Goal: Task Accomplishment & Management: Use online tool/utility

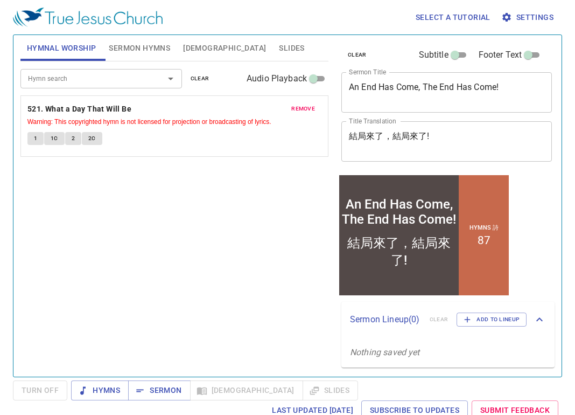
drag, startPoint x: 508, startPoint y: 117, endPoint x: 507, endPoint y: 94, distance: 23.2
click at [508, 117] on div "clear Subtitle Footer Text Sermon Title An End Has Come, The End Has Come! x Se…" at bounding box center [446, 104] width 218 height 138
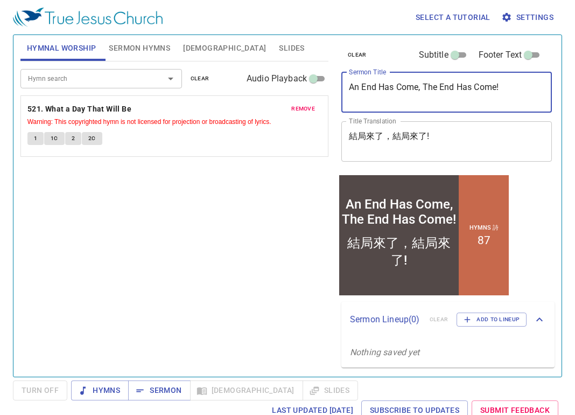
click at [507, 91] on textarea "An End Has Come, The End Has Come!" at bounding box center [446, 92] width 195 height 20
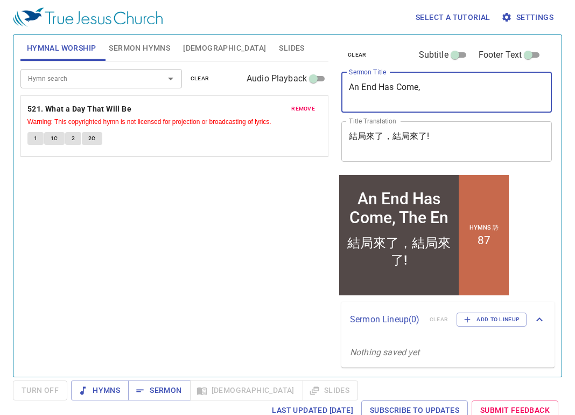
type textarea "An End Has Come,"
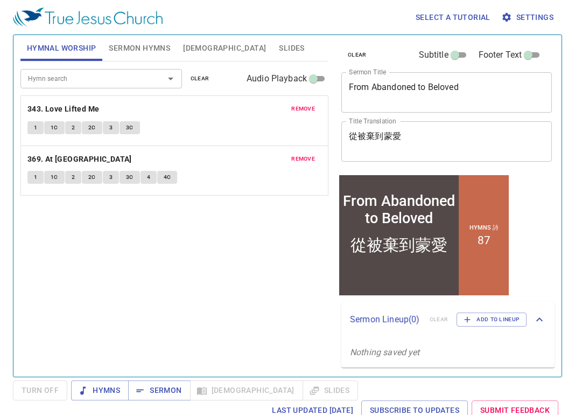
click at [197, 80] on span "clear" at bounding box center [200, 79] width 19 height 10
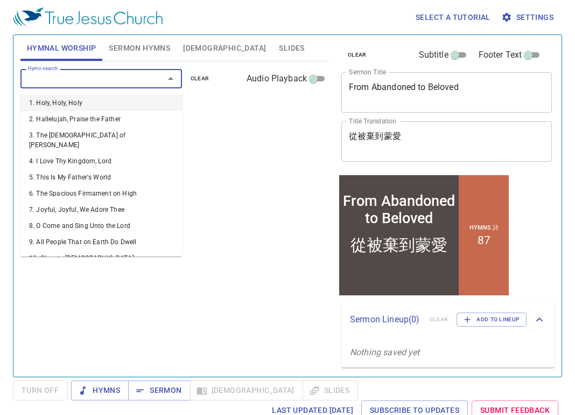
click at [109, 74] on input "Hymn search" at bounding box center [85, 78] width 123 height 12
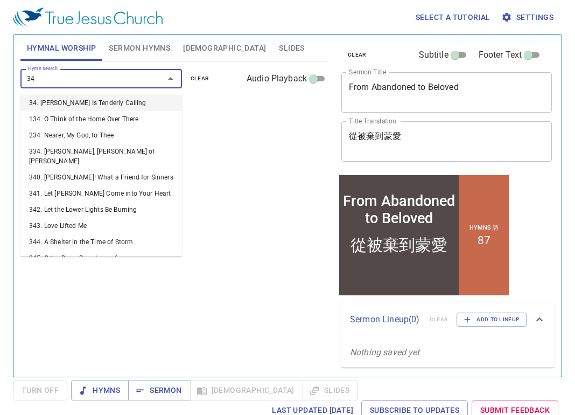
type input "343"
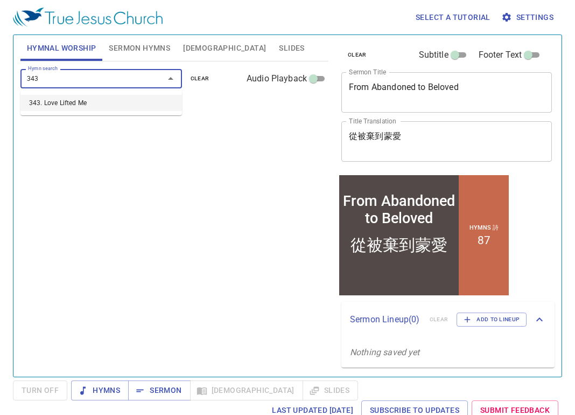
click at [101, 103] on li "343. Love Lifted Me" at bounding box center [101, 103] width 162 height 16
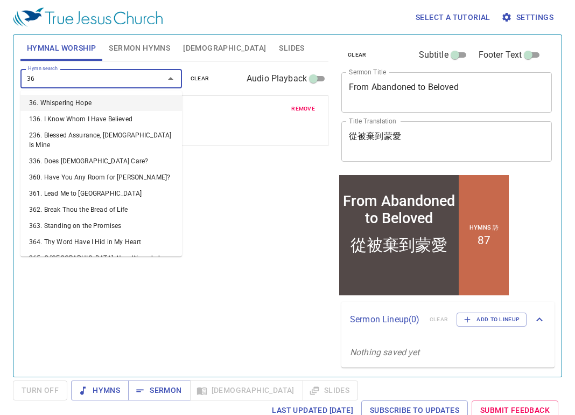
type input "369"
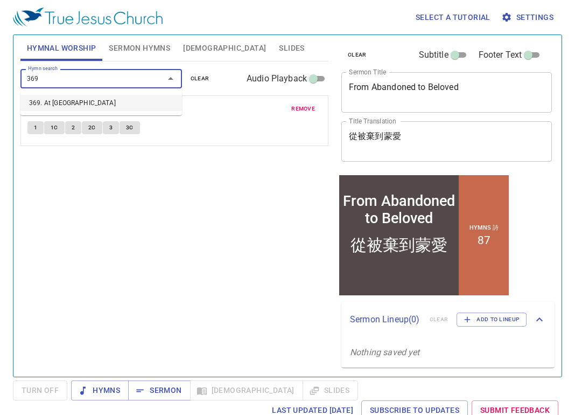
click at [87, 104] on li "369. At Calvary" at bounding box center [101, 103] width 162 height 16
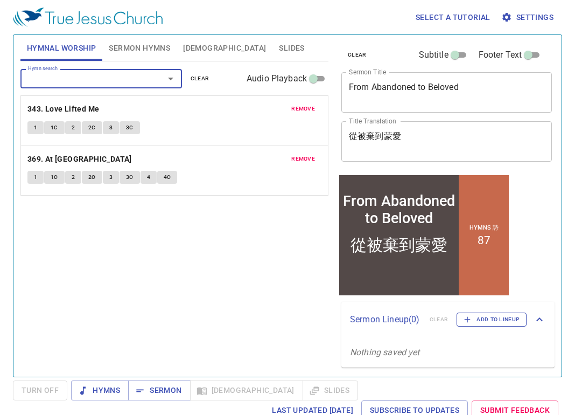
click at [491, 319] on span "Add to Lineup" at bounding box center [492, 319] width 56 height 10
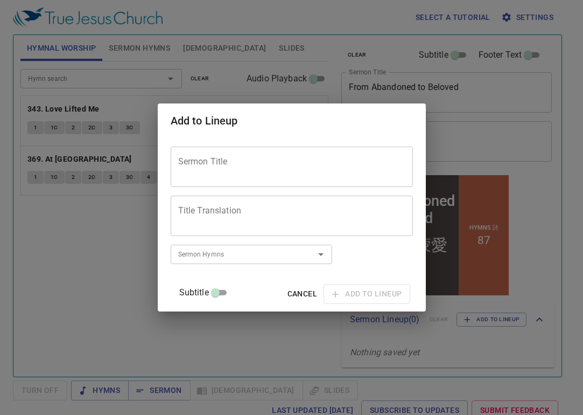
click at [290, 290] on span "Cancel" at bounding box center [303, 293] width 30 height 13
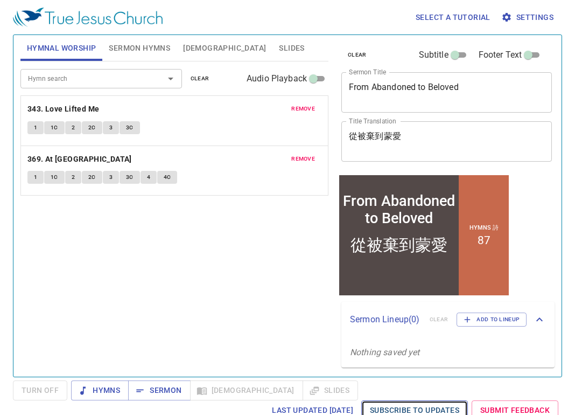
click at [403, 407] on span "Subscribe to Updates" at bounding box center [414, 409] width 89 height 13
click at [152, 390] on span "Sermon" at bounding box center [159, 389] width 45 height 13
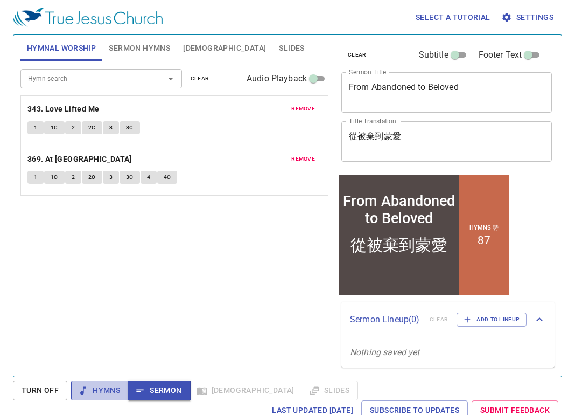
click at [88, 390] on icon "button" at bounding box center [83, 390] width 11 height 11
click at [166, 389] on span "Sermon" at bounding box center [159, 389] width 45 height 13
click at [405, 246] on div "從被棄到蒙愛" at bounding box center [399, 245] width 97 height 22
click at [44, 389] on span "Turn Off" at bounding box center [40, 389] width 37 height 13
click at [166, 389] on span "Sermon" at bounding box center [159, 389] width 45 height 13
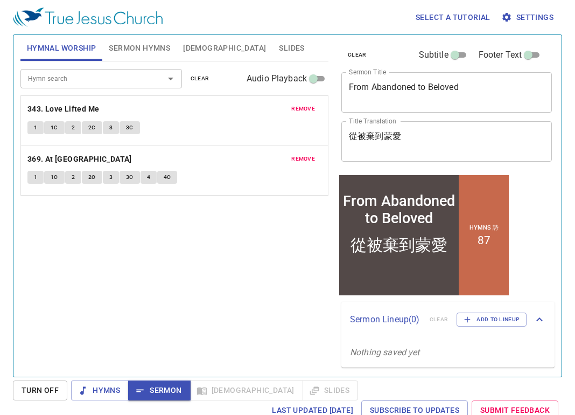
drag, startPoint x: 241, startPoint y: 165, endPoint x: 250, endPoint y: 148, distance: 20.0
click at [241, 165] on p "369. At [GEOGRAPHIC_DATA]" at bounding box center [174, 158] width 294 height 13
click at [241, 115] on p "343. Love Lifted Me" at bounding box center [174, 108] width 294 height 13
click at [318, 76] on input "Audio Playback" at bounding box center [313, 80] width 39 height 13
checkbox input "true"
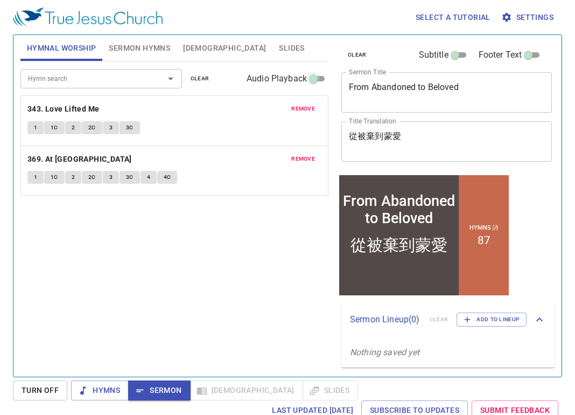
select select "1"
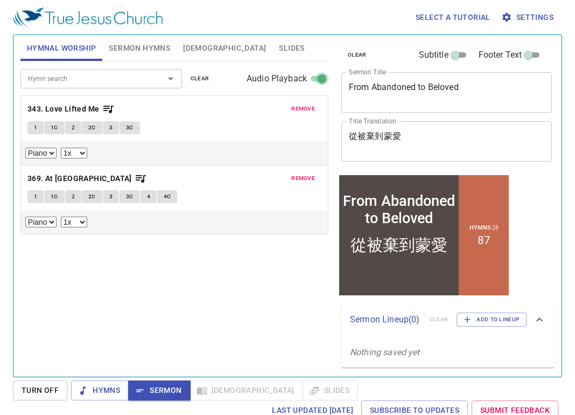
click at [315, 80] on input "Audio Playback" at bounding box center [322, 80] width 39 height 13
checkbox input "false"
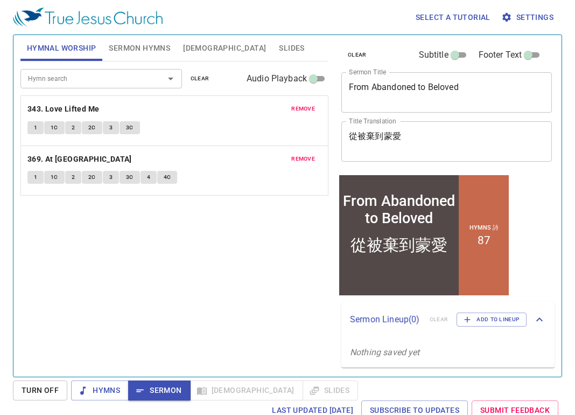
click at [435, 318] on div "Sermon Lineup ( 0 ) clear Add to Lineup" at bounding box center [438, 319] width 177 height 14
click at [496, 313] on span "Add to Lineup" at bounding box center [492, 315] width 56 height 10
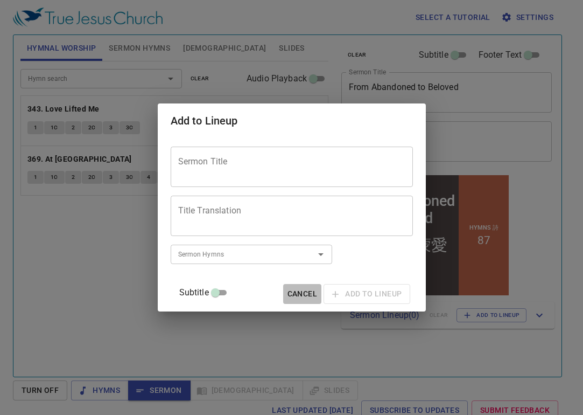
click at [295, 293] on span "Cancel" at bounding box center [303, 293] width 30 height 13
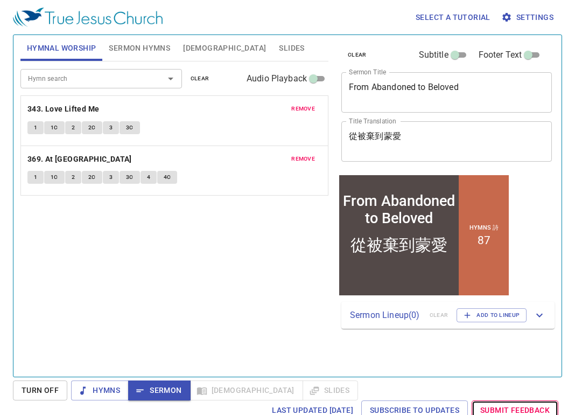
click at [544, 409] on span "Submit Feedback" at bounding box center [514, 409] width 69 height 13
click at [428, 411] on span "Subscribe to Updates" at bounding box center [414, 409] width 89 height 13
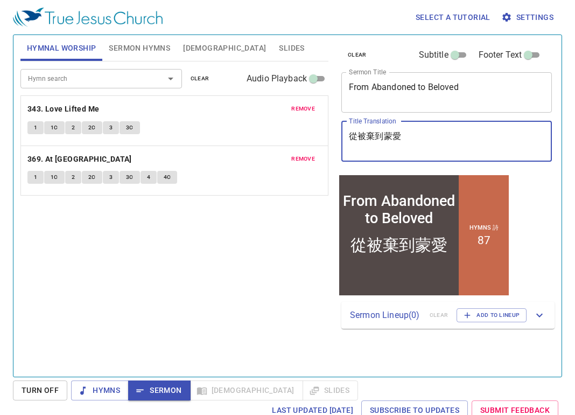
click at [472, 139] on textarea "從被棄到蒙愛" at bounding box center [446, 141] width 195 height 20
type textarea "從被棄到蒙愛 343"
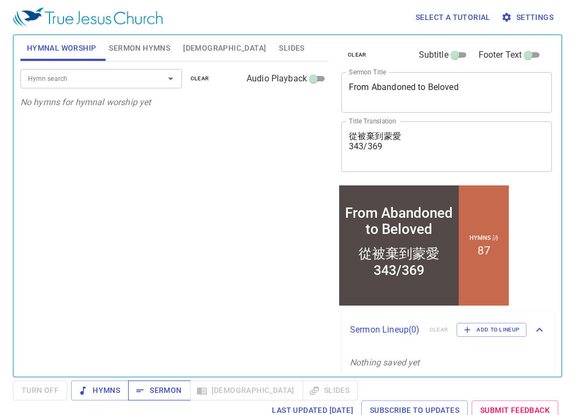
click at [166, 388] on span "Sermon" at bounding box center [159, 389] width 45 height 13
click at [194, 76] on span "clear" at bounding box center [200, 79] width 19 height 10
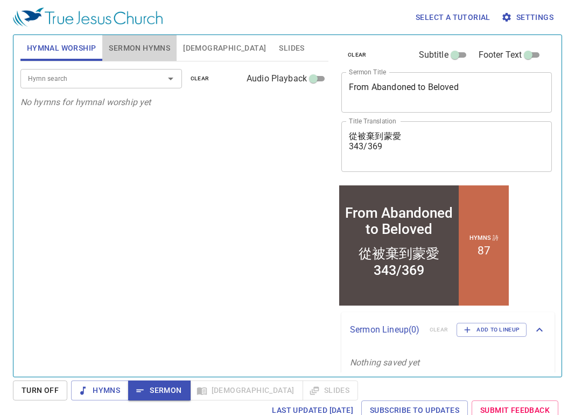
click at [160, 57] on button "Sermon Hymns" at bounding box center [139, 48] width 74 height 26
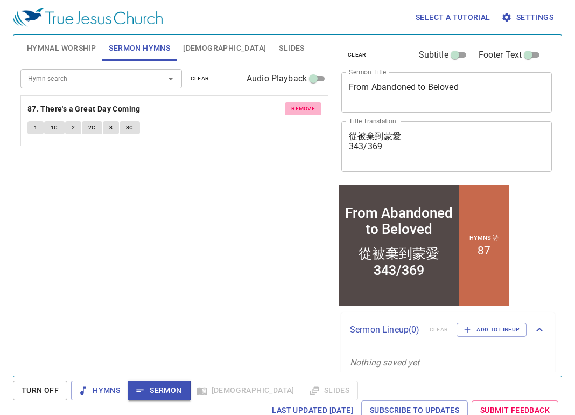
click at [295, 108] on span "remove" at bounding box center [303, 109] width 24 height 10
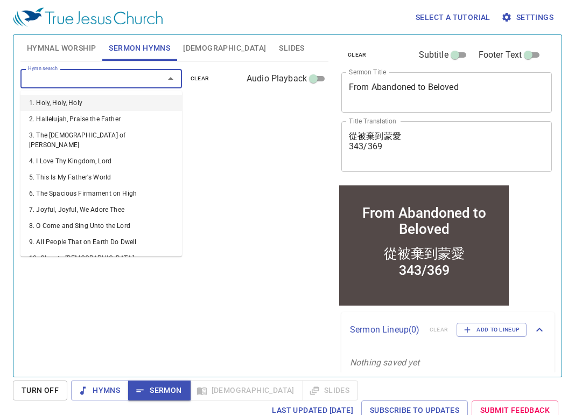
click at [90, 78] on input "Hymn search" at bounding box center [85, 78] width 123 height 12
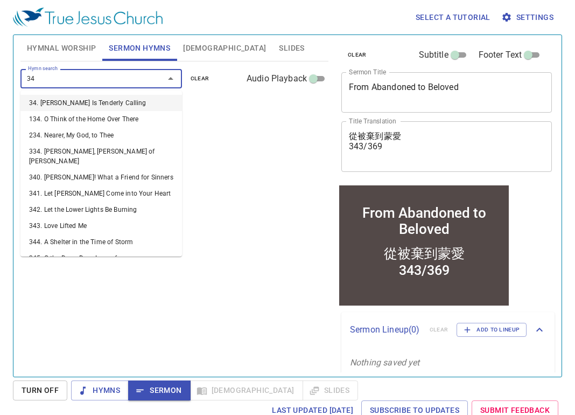
type input "3"
type input "343"
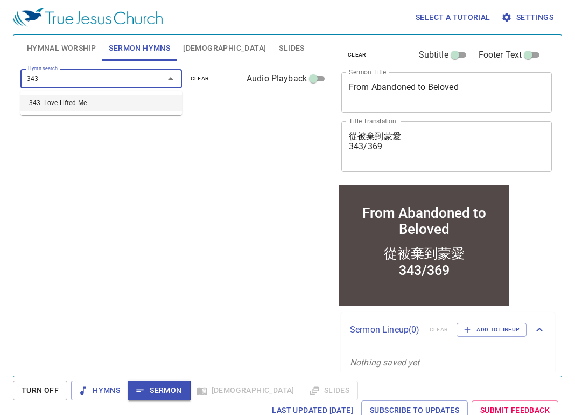
click at [79, 99] on li "343. Love Lifted Me" at bounding box center [101, 103] width 162 height 16
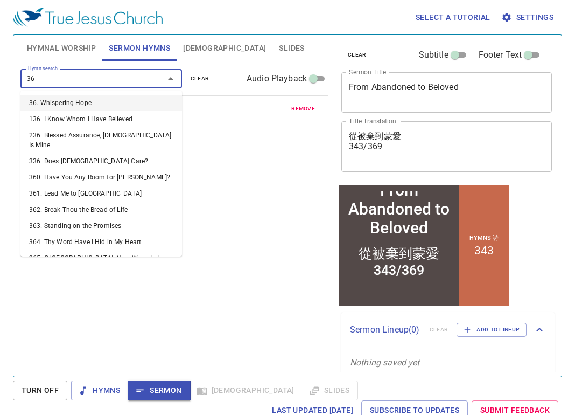
type input "369"
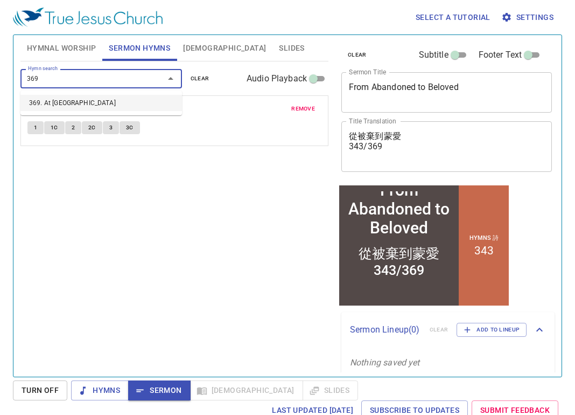
click at [61, 104] on li "369. At [GEOGRAPHIC_DATA]" at bounding box center [101, 103] width 162 height 16
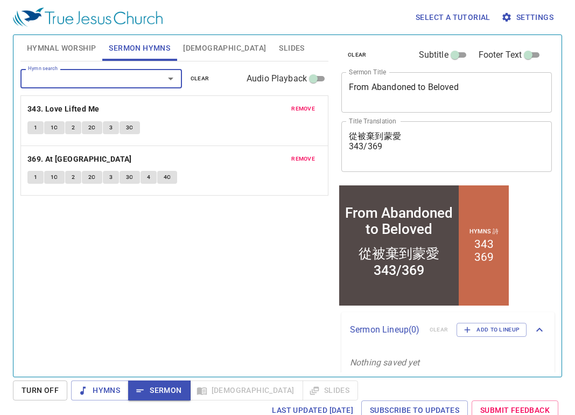
click at [417, 157] on textarea "從被棄到蒙愛 343/369" at bounding box center [446, 146] width 195 height 31
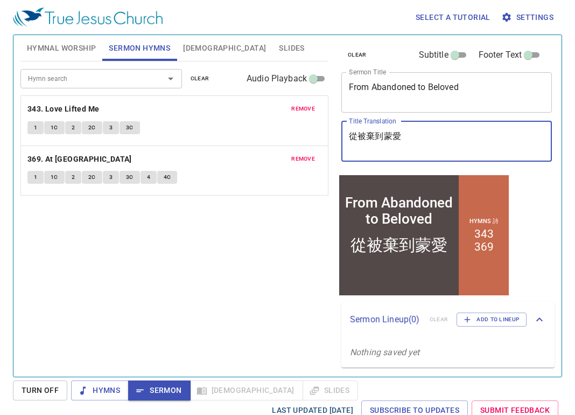
type textarea "從被棄到蒙愛"
click at [191, 51] on span "Bible" at bounding box center [224, 47] width 83 height 13
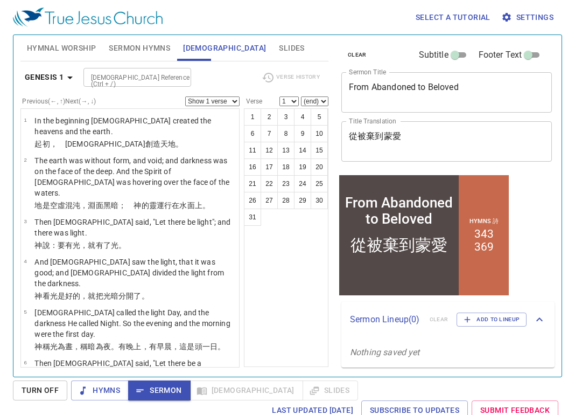
click at [151, 45] on span "Sermon Hymns" at bounding box center [139, 47] width 61 height 13
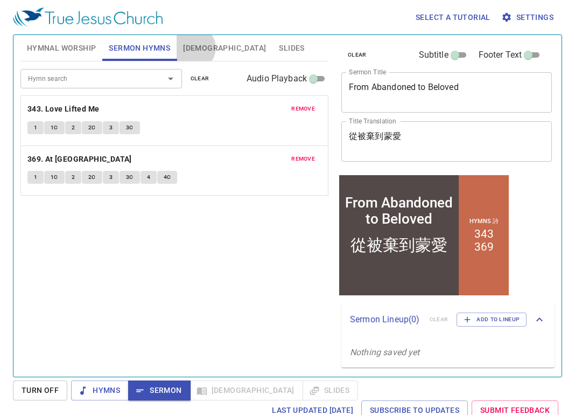
click at [194, 48] on span "[DEMOGRAPHIC_DATA]" at bounding box center [224, 47] width 83 height 13
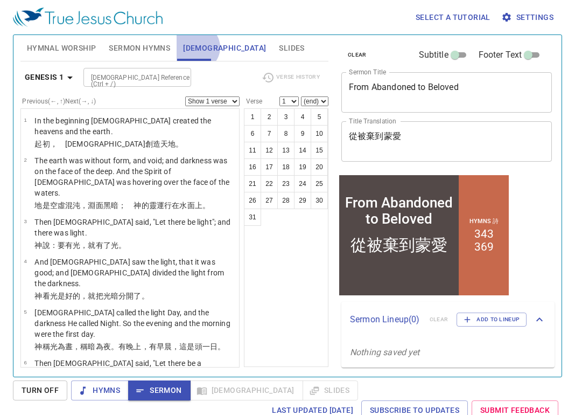
click at [197, 47] on span "[DEMOGRAPHIC_DATA]" at bounding box center [224, 47] width 83 height 13
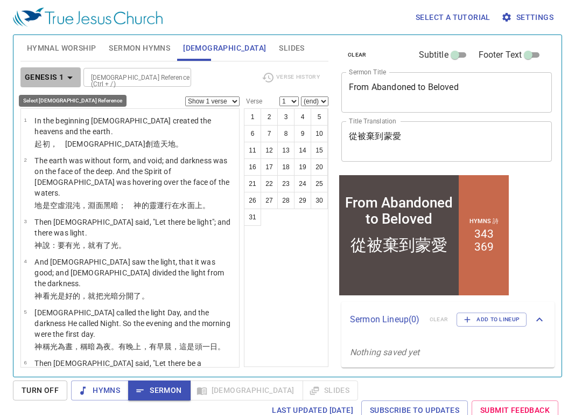
click at [71, 79] on icon "button" at bounding box center [70, 77] width 13 height 13
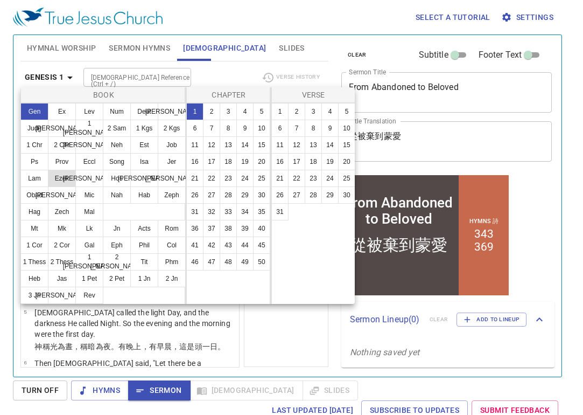
click at [60, 177] on button "Ezek" at bounding box center [62, 178] width 28 height 17
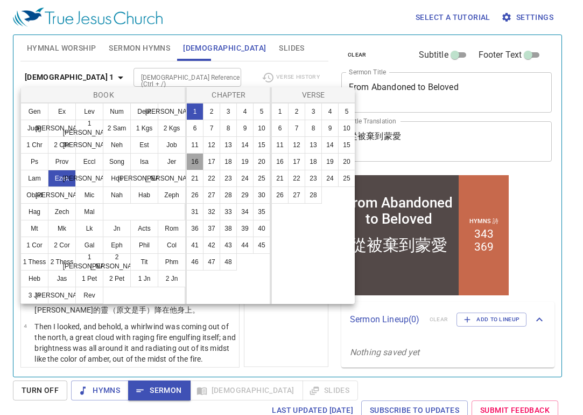
click at [200, 164] on button "16" at bounding box center [194, 161] width 17 height 17
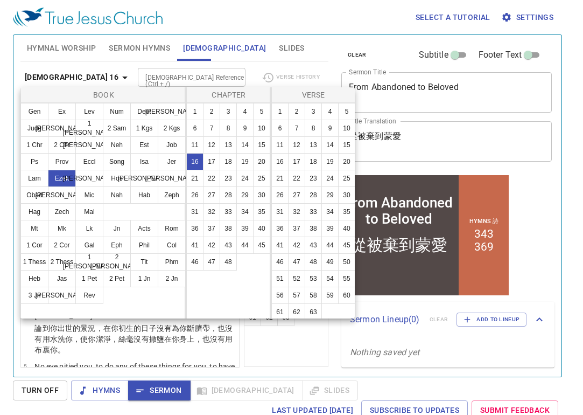
click at [199, 161] on button "16" at bounding box center [194, 161] width 17 height 17
click at [315, 114] on button "3" at bounding box center [313, 111] width 17 height 17
select select "3"
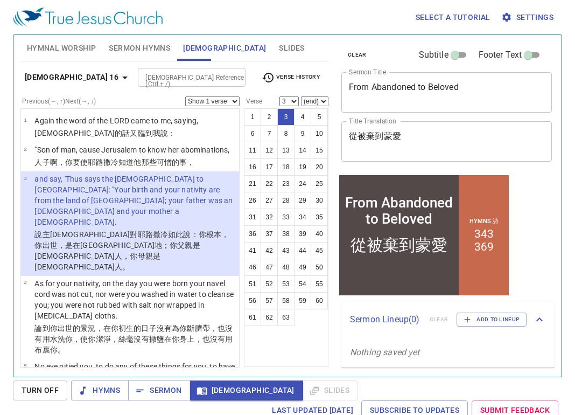
click at [233, 102] on select "Show 1 verse Show 2 verses Show 3 verses Show 4 verses Show 5 verses" at bounding box center [212, 101] width 54 height 10
select select "3"
click at [185, 96] on select "Show 1 verse Show 2 verses Show 3 verses Show 4 verses Show 5 verses" at bounding box center [212, 101] width 54 height 10
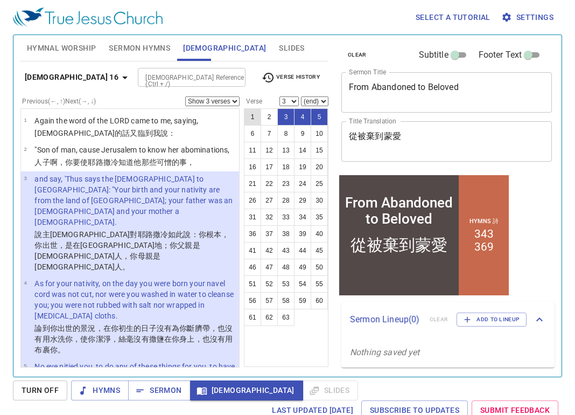
click at [251, 120] on button "1" at bounding box center [252, 116] width 17 height 17
select select "1"
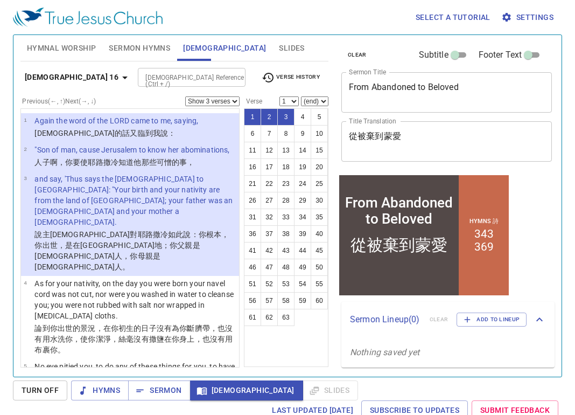
click at [234, 102] on select "Show 1 verse Show 2 verses Show 3 verses Show 4 verses Show 5 verses" at bounding box center [212, 101] width 54 height 10
select select "2"
click at [185, 96] on select "Show 1 verse Show 2 verses Show 3 verses Show 4 verses Show 5 verses" at bounding box center [212, 101] width 54 height 10
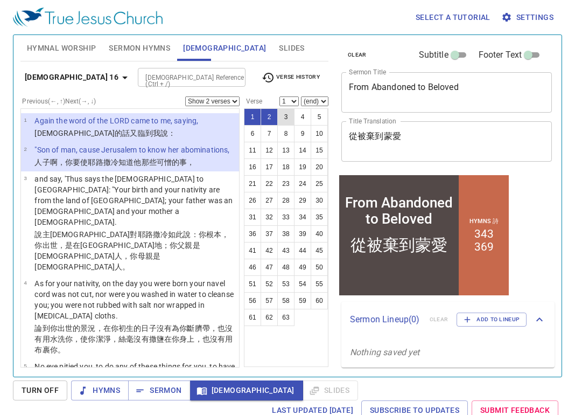
click at [287, 121] on button "3" at bounding box center [285, 116] width 17 height 17
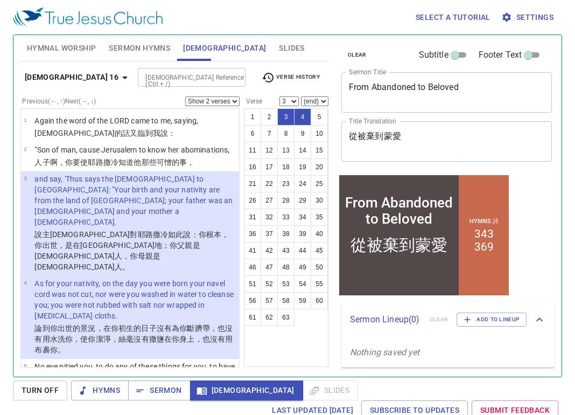
click at [304, 120] on button "4" at bounding box center [302, 116] width 17 height 17
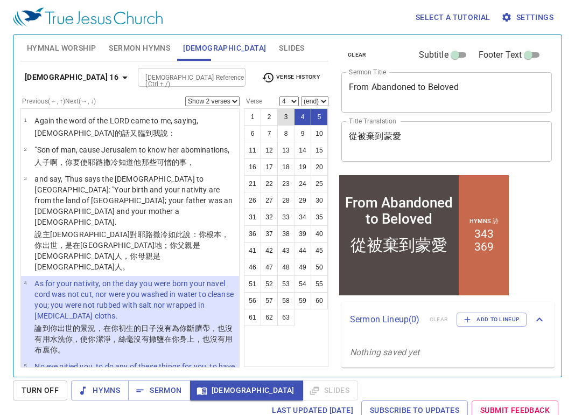
click at [288, 118] on button "3" at bounding box center [285, 116] width 17 height 17
select select "3"
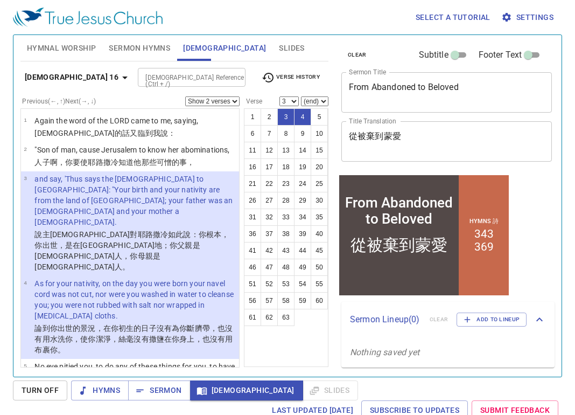
click at [236, 101] on select "Show 1 verse Show 2 verses Show 3 verses Show 4 verses Show 5 verses" at bounding box center [212, 101] width 54 height 10
click at [185, 96] on select "Show 1 verse Show 2 verses Show 3 verses Show 4 verses Show 5 verses" at bounding box center [212, 101] width 54 height 10
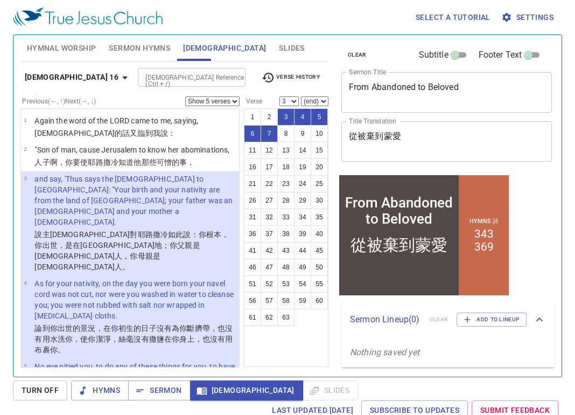
click at [233, 101] on select "Show 1 verse Show 2 verses Show 3 verses Show 4 verses Show 5 verses" at bounding box center [212, 101] width 54 height 10
click at [185, 96] on select "Show 1 verse Show 2 verses Show 3 verses Show 4 verses Show 5 verses" at bounding box center [212, 101] width 54 height 10
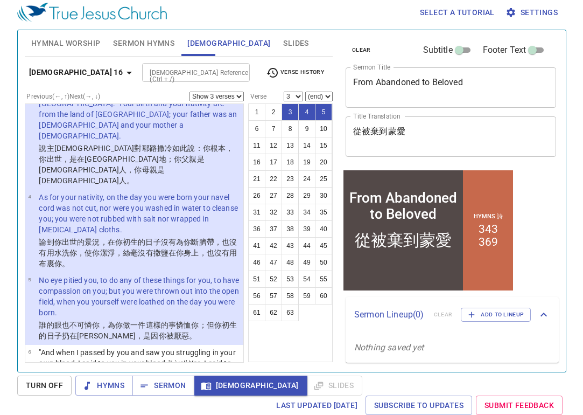
scroll to position [64, 0]
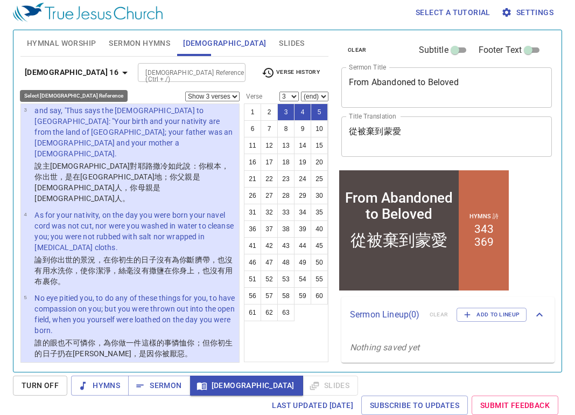
click at [118, 75] on icon "button" at bounding box center [124, 72] width 13 height 13
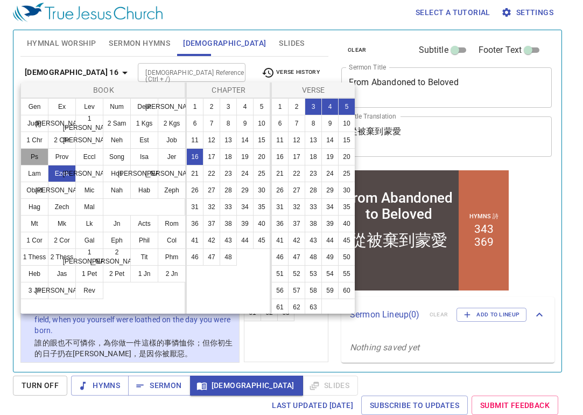
click at [34, 157] on button "Ps" at bounding box center [34, 156] width 28 height 17
select select "1"
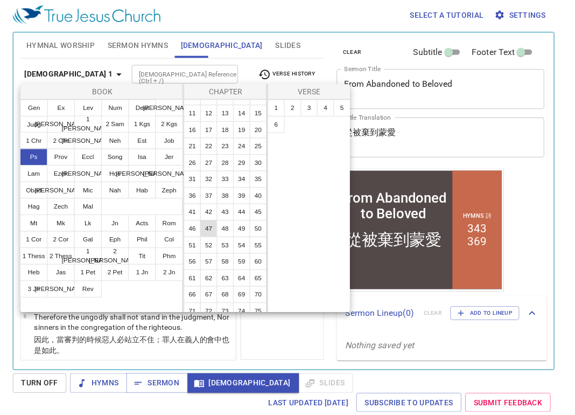
scroll to position [54, 0]
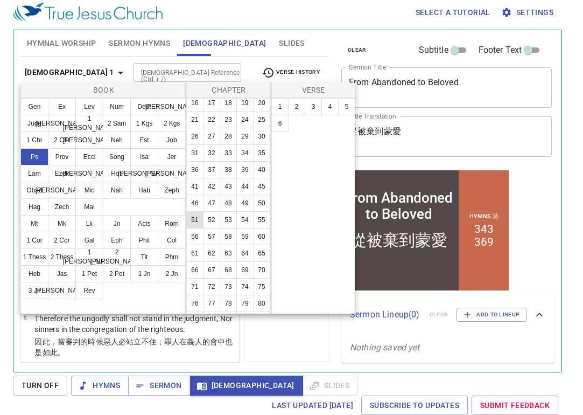
click at [204, 228] on button "51" at bounding box center [194, 219] width 17 height 17
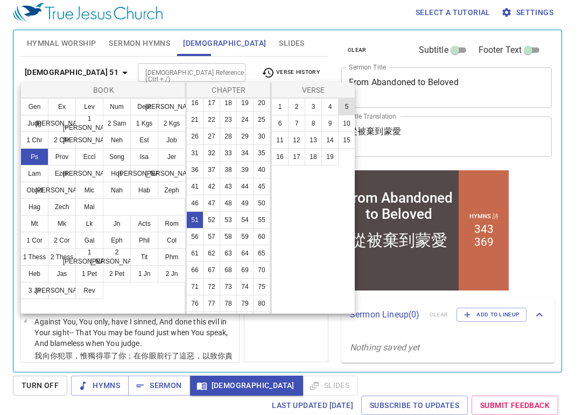
click at [349, 108] on button "5" at bounding box center [346, 106] width 17 height 17
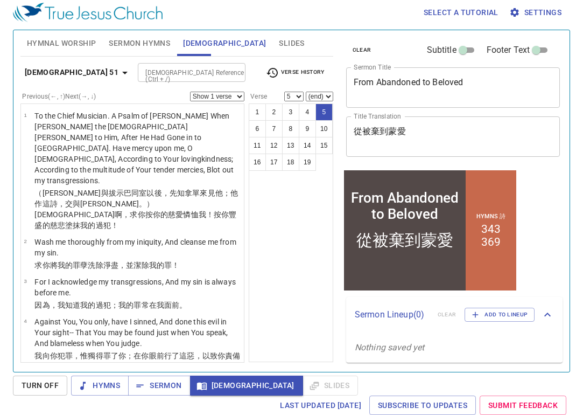
scroll to position [130, 0]
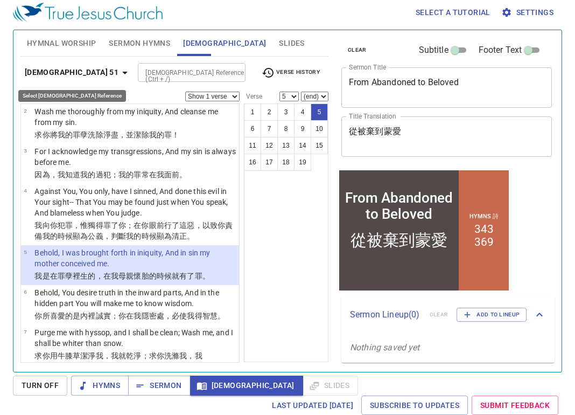
click at [118, 71] on icon "button" at bounding box center [124, 72] width 13 height 13
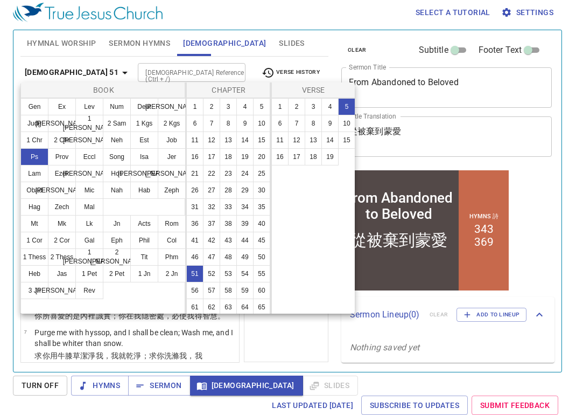
click at [67, 72] on div at bounding box center [291, 207] width 583 height 415
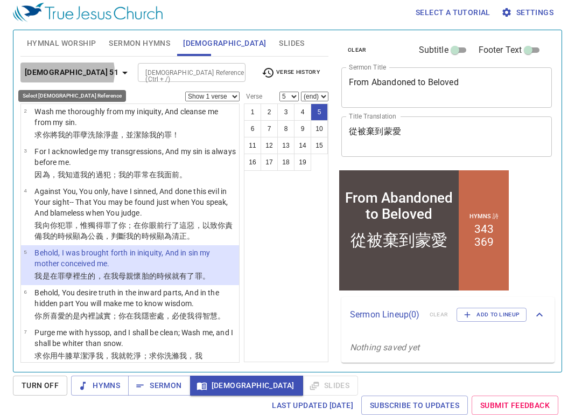
click at [122, 72] on icon "button" at bounding box center [124, 73] width 5 height 3
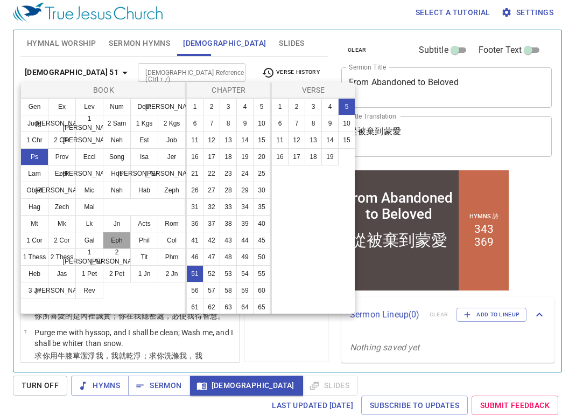
click at [117, 240] on button "Eph" at bounding box center [117, 240] width 28 height 17
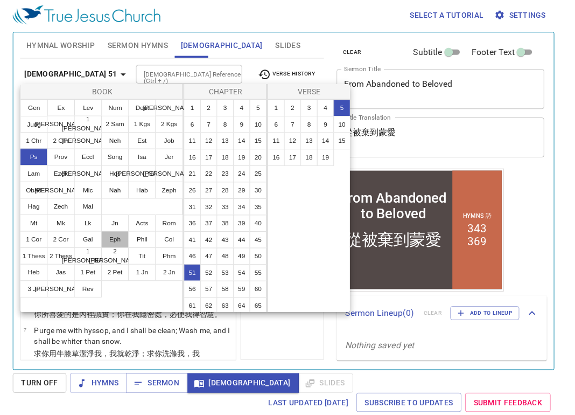
scroll to position [0, 0]
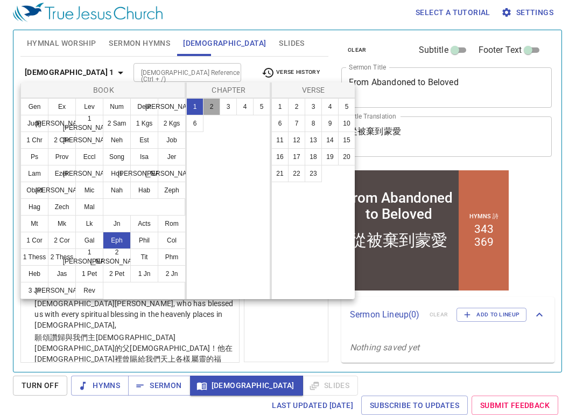
click at [215, 106] on button "2" at bounding box center [211, 106] width 17 height 17
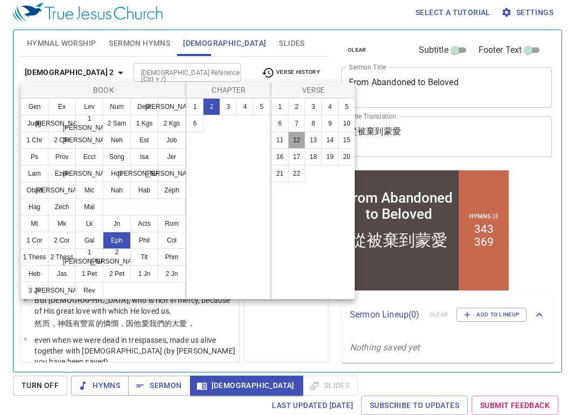
click at [300, 142] on button "12" at bounding box center [296, 139] width 17 height 17
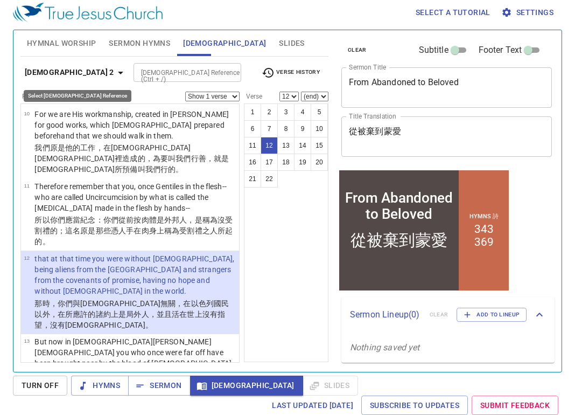
click at [118, 73] on icon "button" at bounding box center [120, 73] width 5 height 3
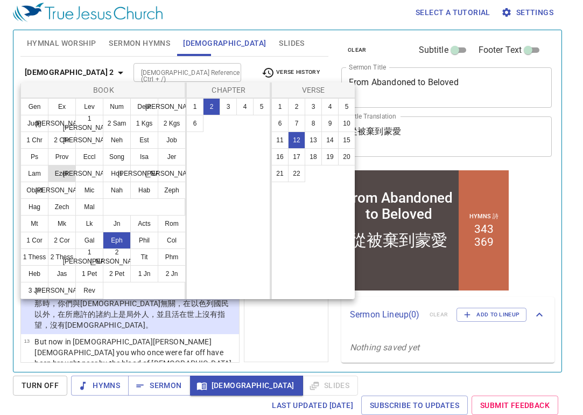
click at [60, 174] on button "Ezek" at bounding box center [62, 173] width 28 height 17
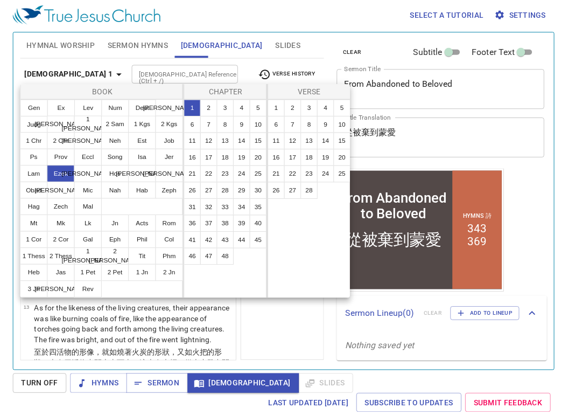
scroll to position [0, 0]
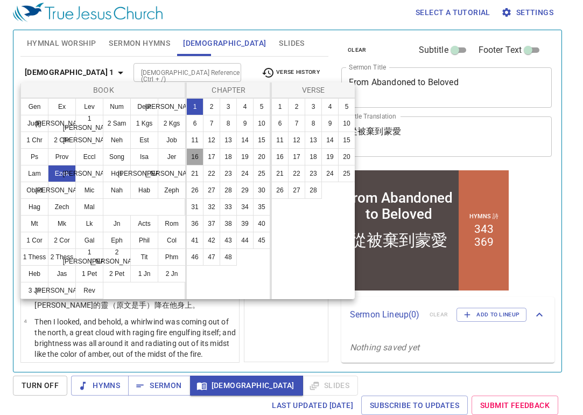
click at [198, 157] on button "16" at bounding box center [194, 156] width 17 height 17
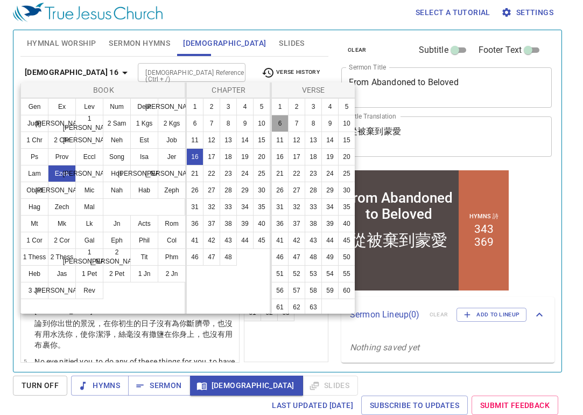
click at [289, 125] on button "6" at bounding box center [279, 123] width 17 height 17
select select "6"
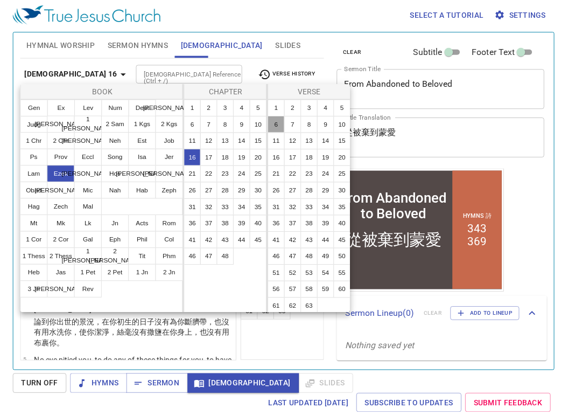
scroll to position [192, 0]
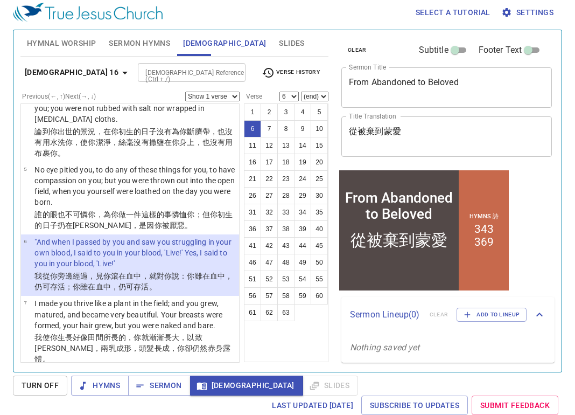
click at [235, 97] on select "Show 1 verse Show 2 verses Show 3 verses Show 4 verses Show 5 verses" at bounding box center [212, 97] width 54 height 10
select select "2"
click at [185, 92] on select "Show 1 verse Show 2 verses Show 3 verses Show 4 verses Show 5 verses" at bounding box center [212, 97] width 54 height 10
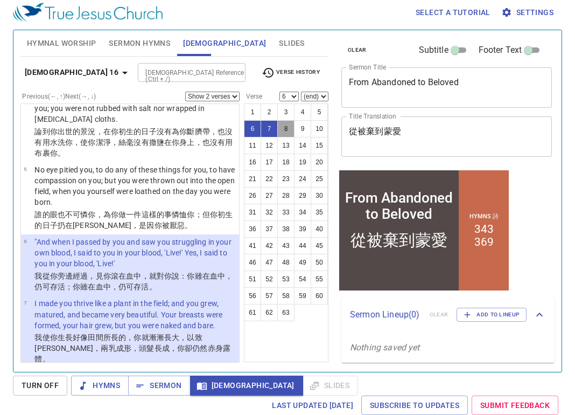
click at [286, 130] on button "8" at bounding box center [285, 128] width 17 height 17
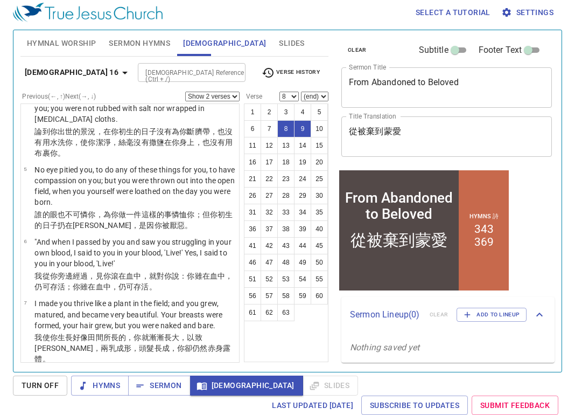
scroll to position [331, 0]
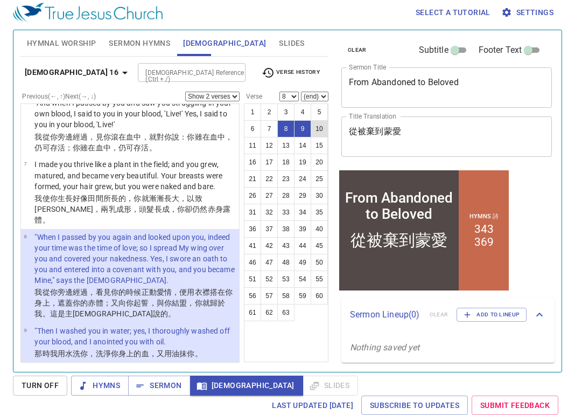
click at [320, 131] on button "10" at bounding box center [319, 128] width 17 height 17
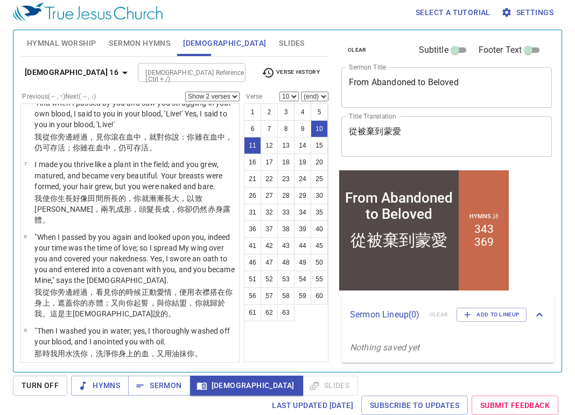
scroll to position [448, 0]
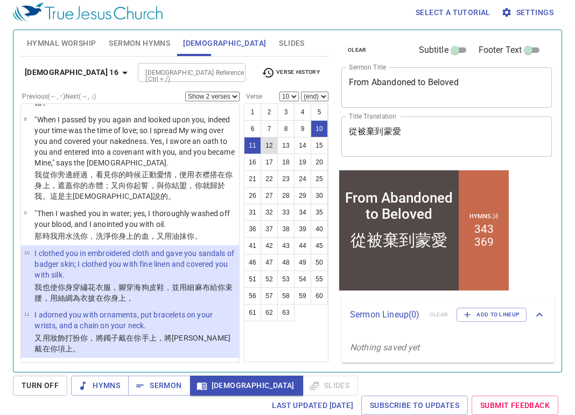
click at [270, 147] on button "12" at bounding box center [269, 145] width 17 height 17
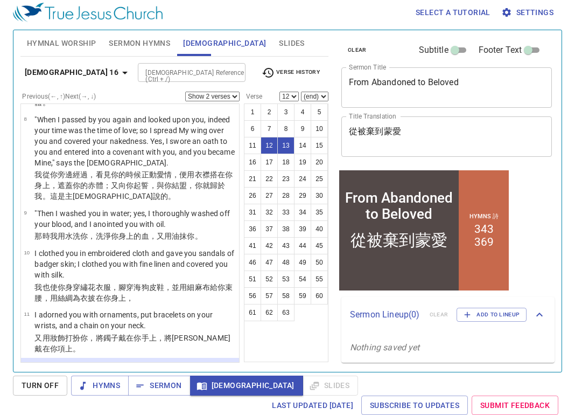
scroll to position [555, 0]
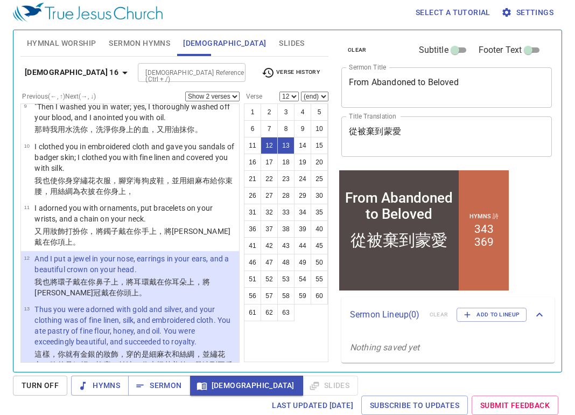
click at [288, 144] on button "13" at bounding box center [285, 145] width 17 height 17
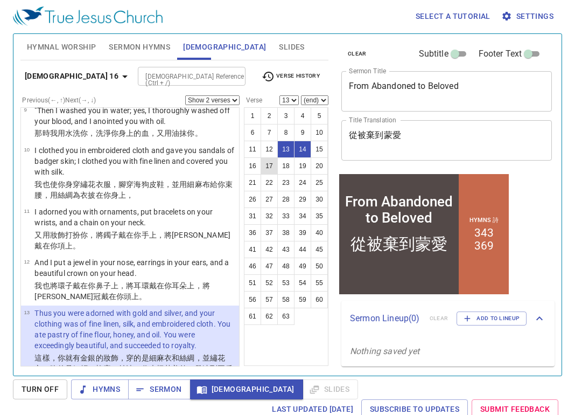
scroll to position [0, 0]
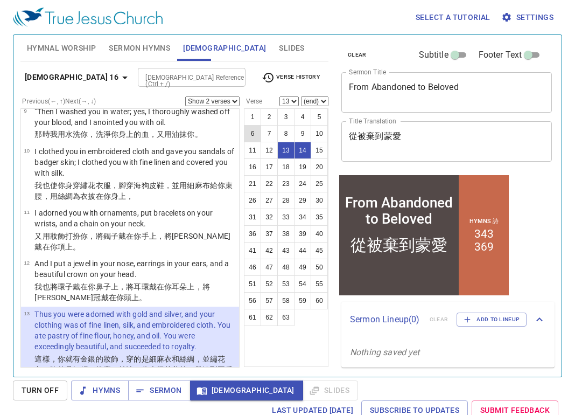
click at [252, 132] on button "6" at bounding box center [252, 133] width 17 height 17
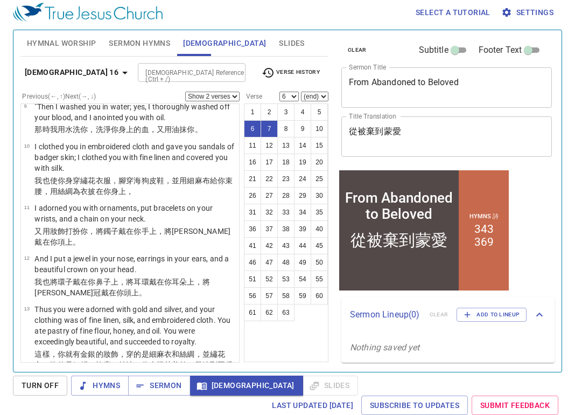
scroll to position [192, 0]
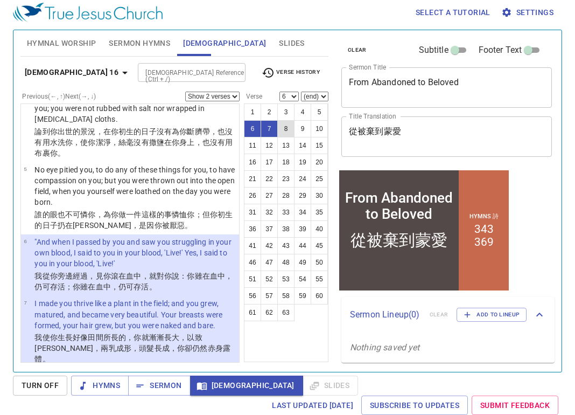
click at [286, 130] on button "8" at bounding box center [285, 128] width 17 height 17
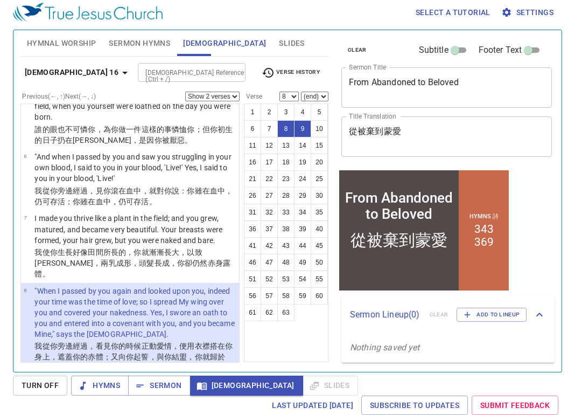
scroll to position [223, 0]
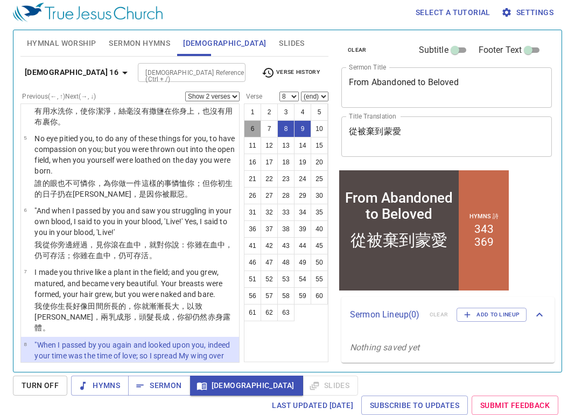
click at [254, 131] on button "6" at bounding box center [252, 128] width 17 height 17
select select "6"
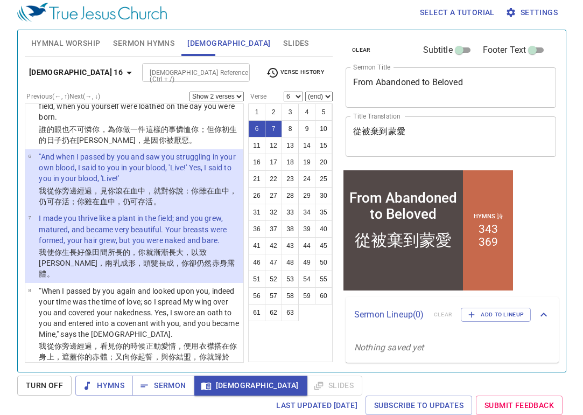
scroll to position [331, 0]
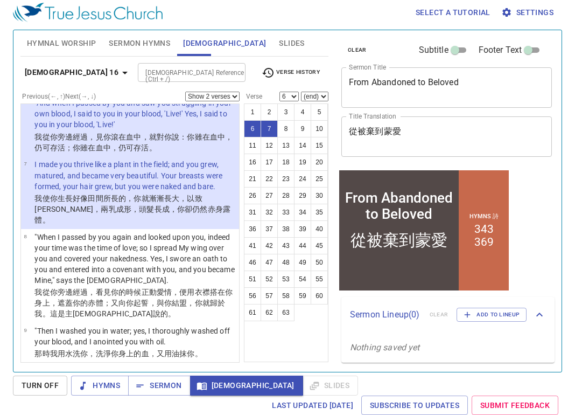
click at [235, 96] on select "Show 1 verse Show 2 verses Show 3 verses Show 4 verses Show 5 verses" at bounding box center [212, 97] width 54 height 10
click at [185, 92] on select "Show 1 verse Show 2 verses Show 3 verses Show 4 verses Show 5 verses" at bounding box center [212, 97] width 54 height 10
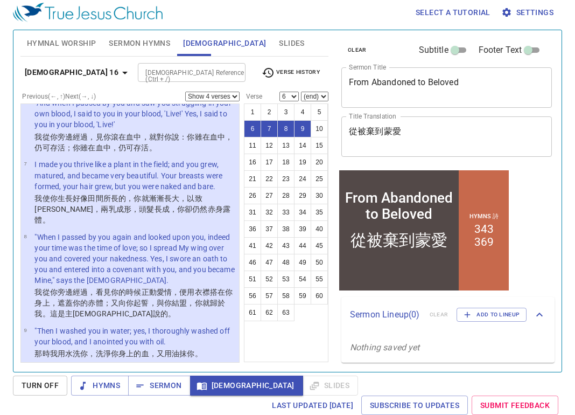
click at [122, 73] on icon "button" at bounding box center [124, 73] width 5 height 3
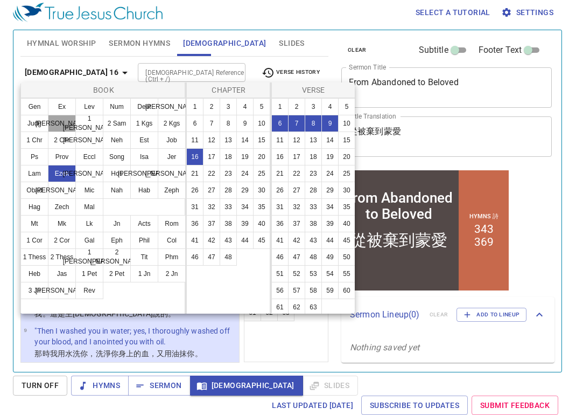
click at [70, 124] on button "Ruth" at bounding box center [62, 123] width 28 height 17
select select "1"
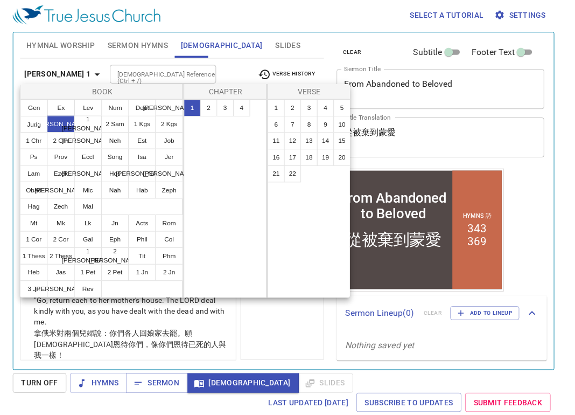
scroll to position [0, 0]
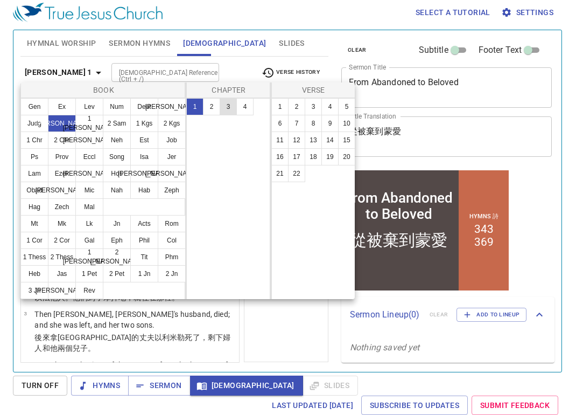
click at [228, 109] on button "3" at bounding box center [228, 106] width 17 height 17
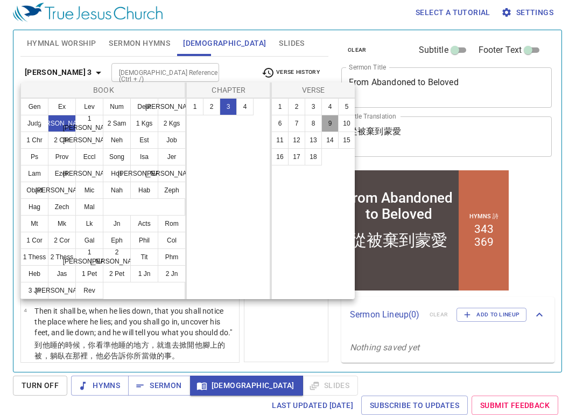
click at [333, 128] on button "9" at bounding box center [329, 123] width 17 height 17
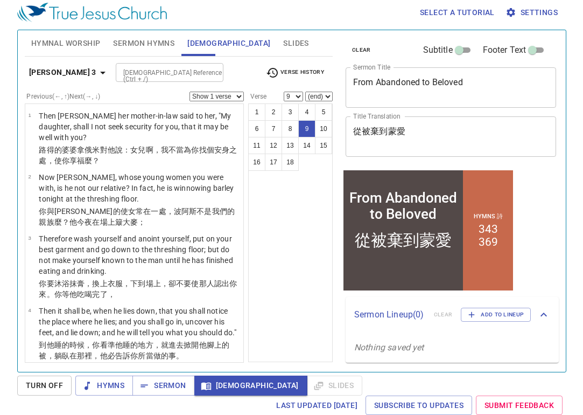
scroll to position [376, 0]
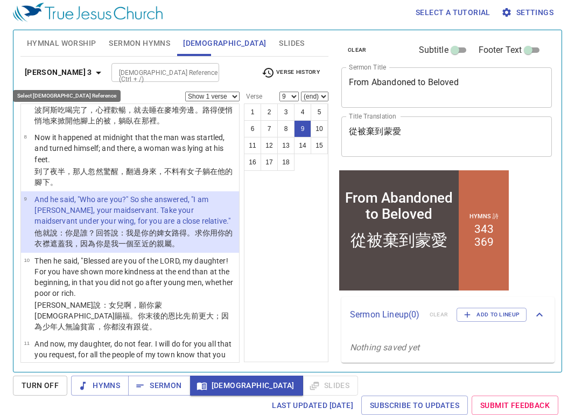
click at [92, 69] on icon "button" at bounding box center [98, 72] width 13 height 13
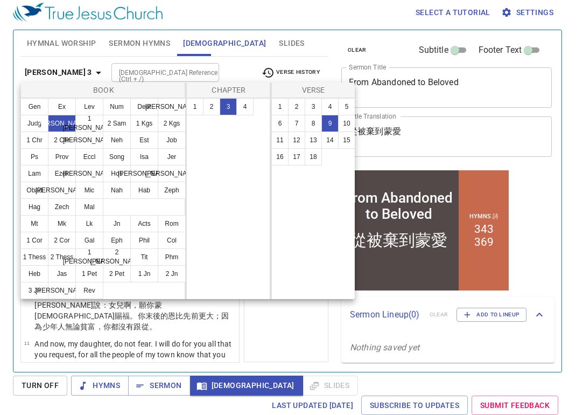
click at [575, 68] on div at bounding box center [291, 207] width 583 height 415
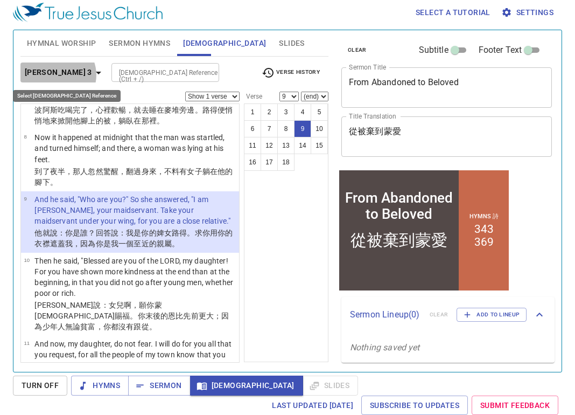
click at [92, 75] on icon "button" at bounding box center [98, 72] width 13 height 13
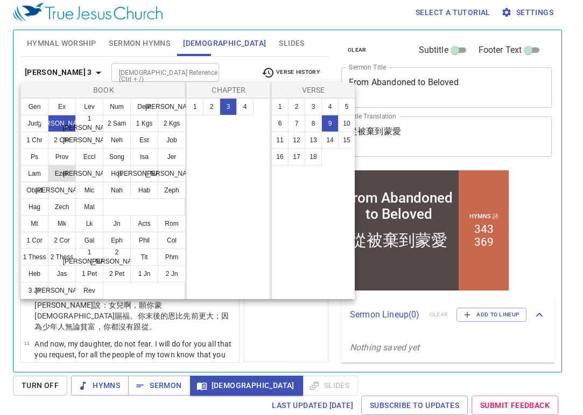
click at [59, 171] on button "Ezek" at bounding box center [62, 173] width 28 height 17
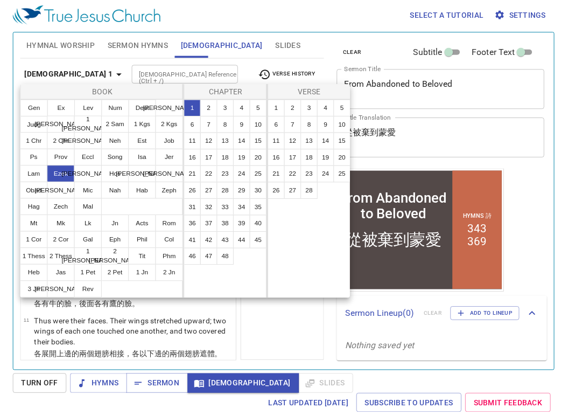
scroll to position [0, 0]
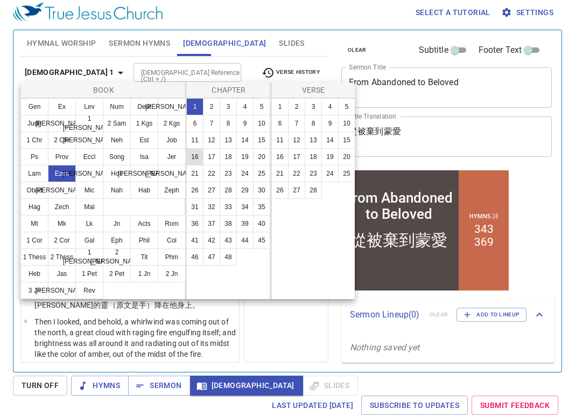
click at [193, 155] on button "16" at bounding box center [194, 156] width 17 height 17
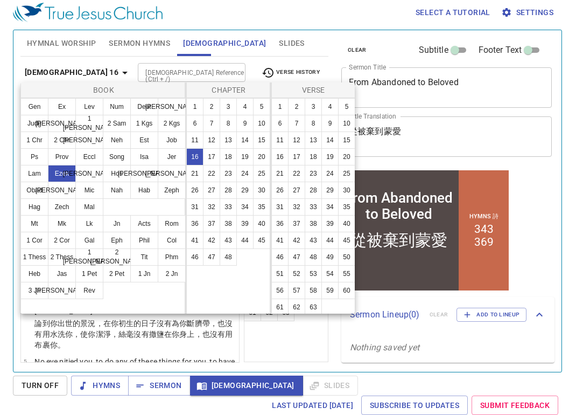
click at [195, 159] on button "16" at bounding box center [194, 156] width 17 height 17
click at [289, 124] on button "6" at bounding box center [279, 123] width 17 height 17
select select "6"
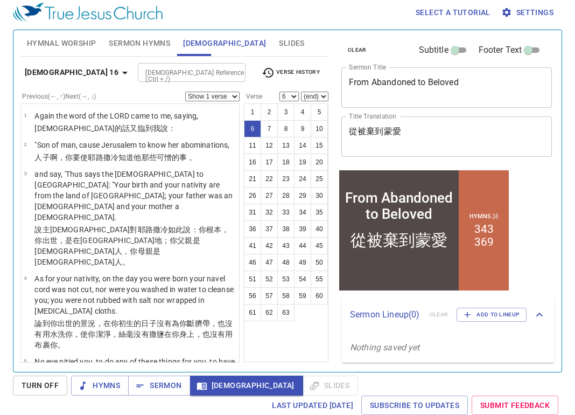
scroll to position [192, 0]
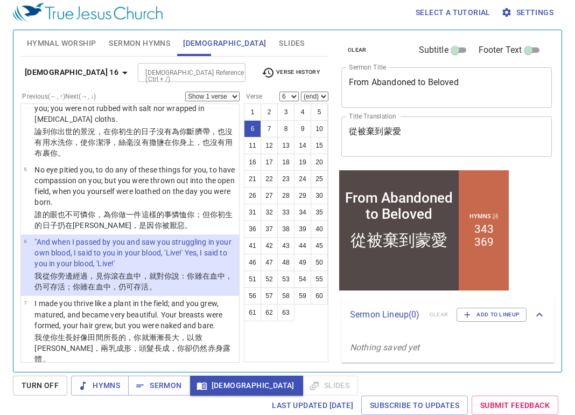
click at [232, 96] on select "Show 1 verse Show 2 verses Show 3 verses Show 4 verses Show 5 verses" at bounding box center [212, 97] width 54 height 10
select select "4"
click at [185, 92] on select "Show 1 verse Show 2 verses Show 3 verses Show 4 verses Show 5 verses" at bounding box center [212, 97] width 54 height 10
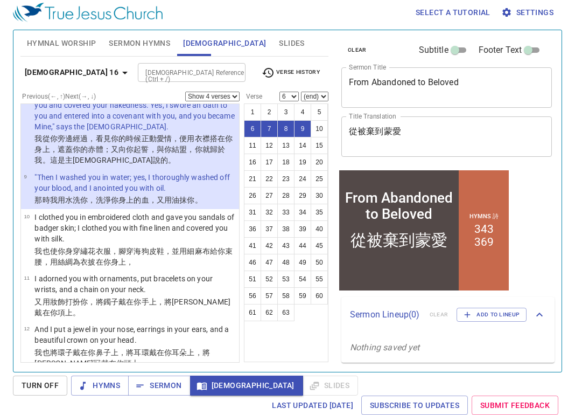
scroll to position [485, 0]
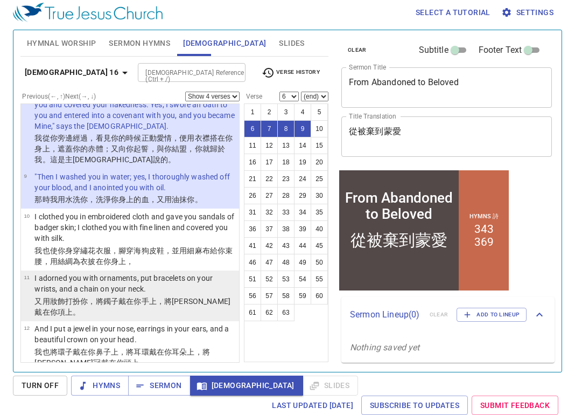
click at [128, 272] on p "I adorned you with ornaments, put bracelets on your wrists, and a chain on your…" at bounding box center [134, 283] width 201 height 22
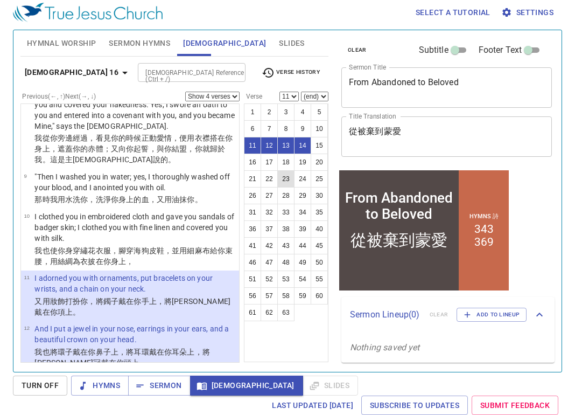
drag, startPoint x: 288, startPoint y: 181, endPoint x: 244, endPoint y: 135, distance: 63.6
click at [287, 181] on button "23" at bounding box center [285, 178] width 17 height 17
select select "23"
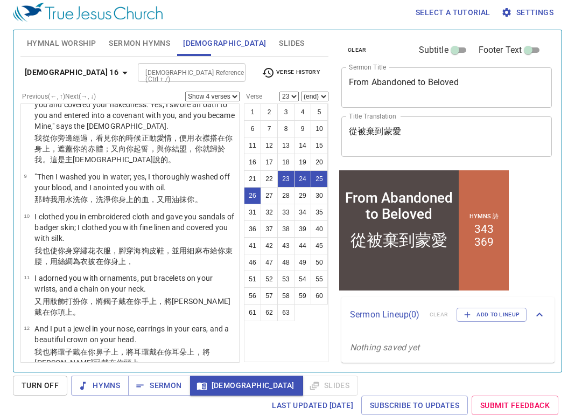
scroll to position [1220, 0]
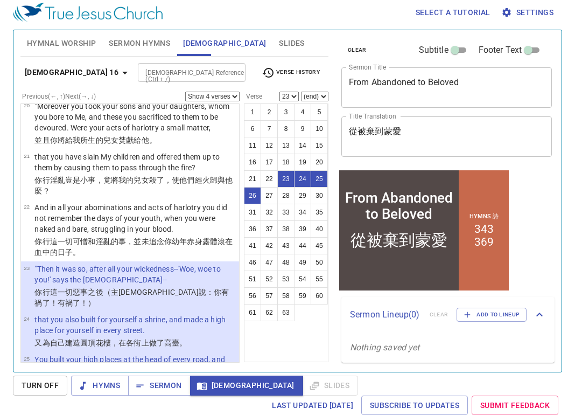
click at [227, 95] on select "Show 1 verse Show 2 verses Show 3 verses Show 4 verses Show 5 verses" at bounding box center [212, 97] width 54 height 10
select select "2"
click at [185, 92] on select "Show 1 verse Show 2 verses Show 3 verses Show 4 verses Show 5 verses" at bounding box center [212, 97] width 54 height 10
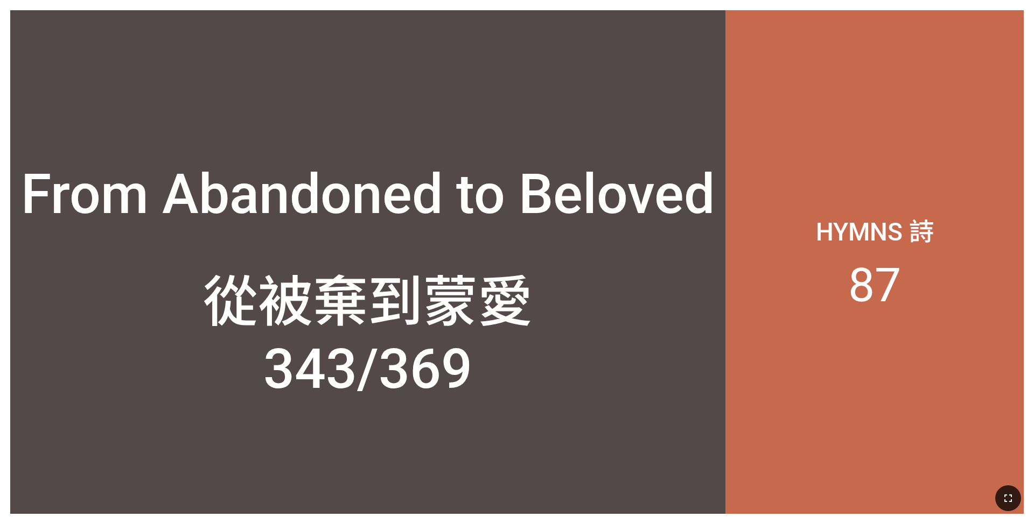
click at [430, 344] on icon "button" at bounding box center [1008, 498] width 13 height 13
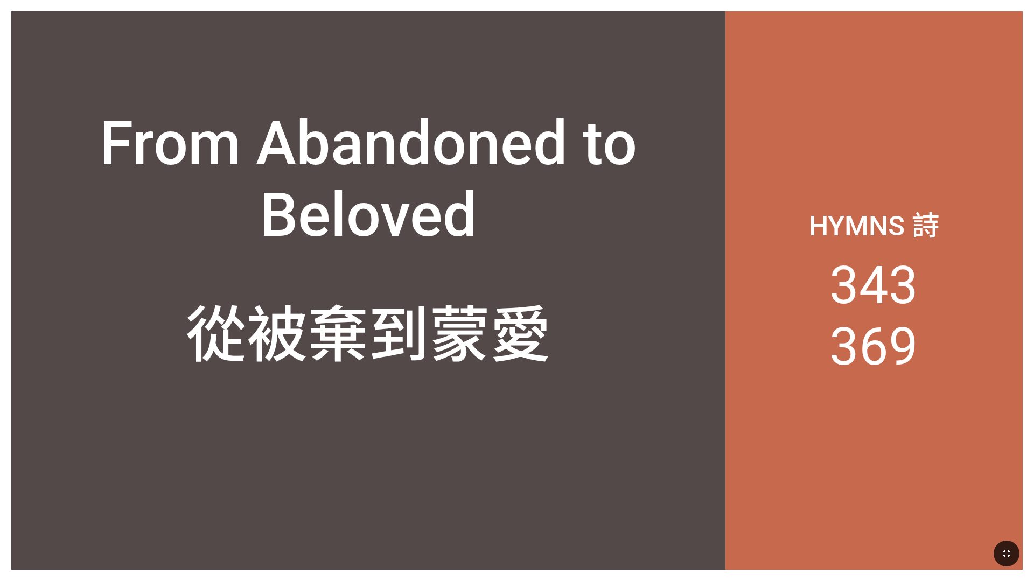
drag, startPoint x: 1013, startPoint y: 551, endPoint x: 1007, endPoint y: 520, distance: 31.8
click at [430, 344] on button "button" at bounding box center [1006, 554] width 26 height 26
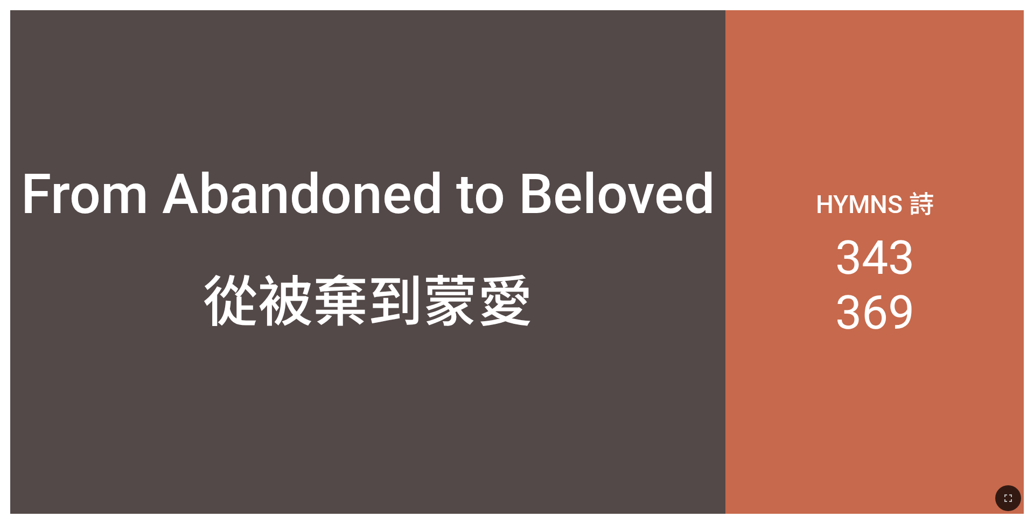
click at [430, 344] on icon "button" at bounding box center [1008, 498] width 13 height 13
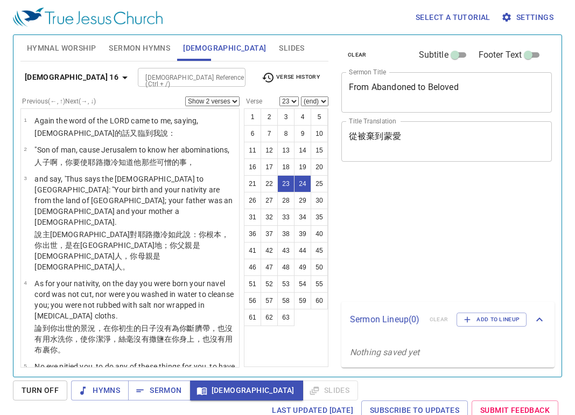
select select "2"
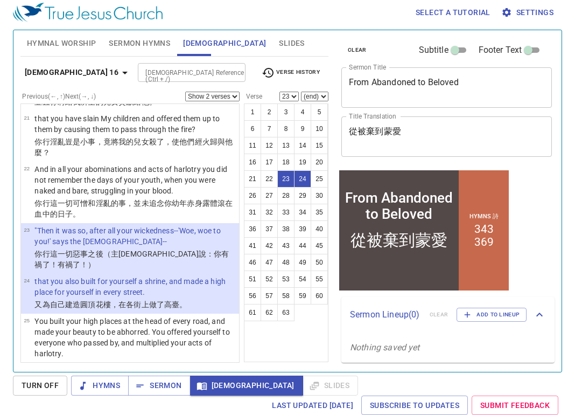
scroll to position [1273, 0]
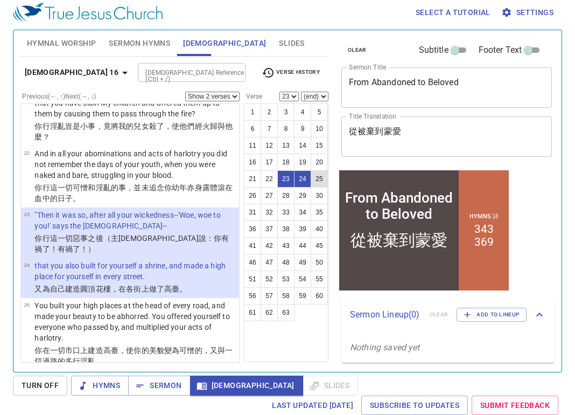
click at [318, 182] on button "25" at bounding box center [319, 178] width 17 height 17
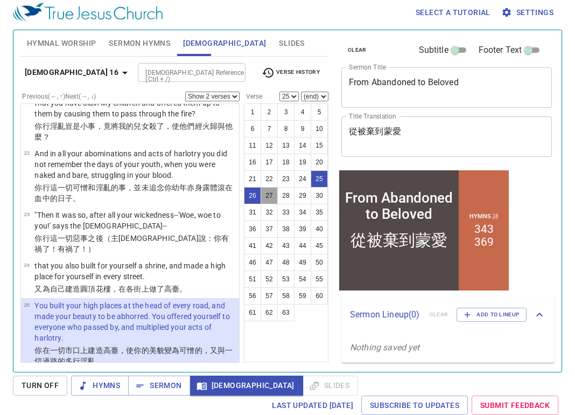
click at [267, 195] on button "27" at bounding box center [269, 195] width 17 height 17
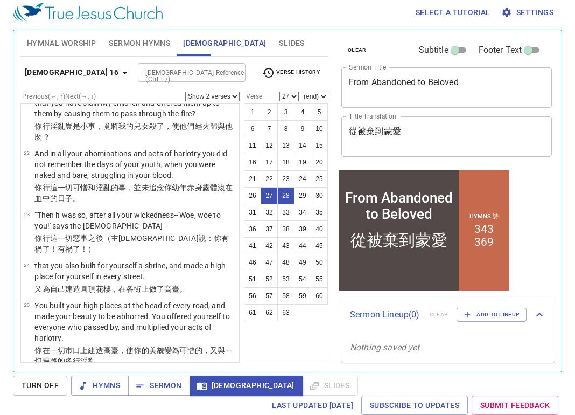
scroll to position [1460, 0]
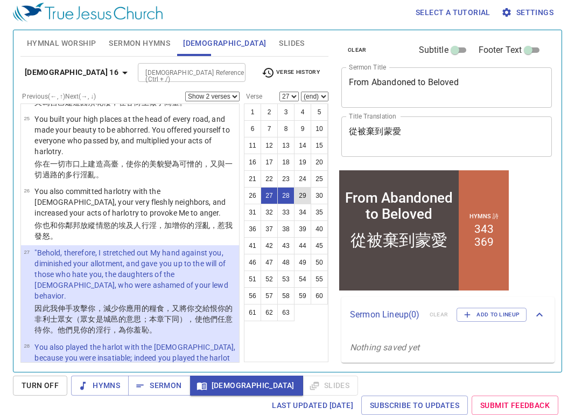
click at [304, 195] on button "29" at bounding box center [302, 195] width 17 height 17
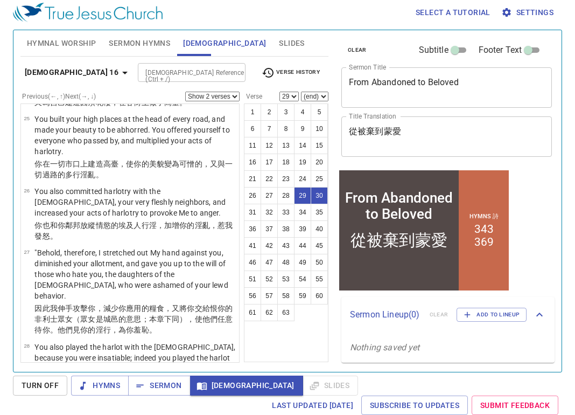
scroll to position [1593, 0]
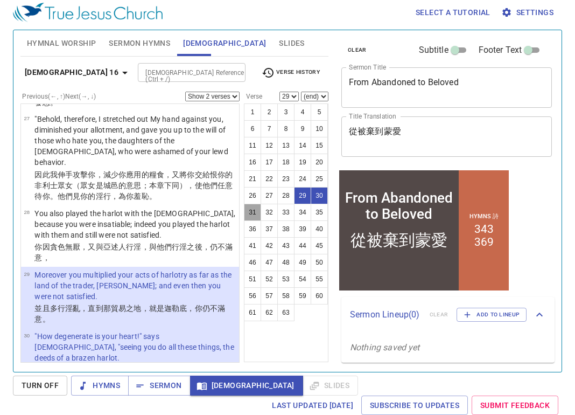
click at [254, 211] on button "31" at bounding box center [252, 212] width 17 height 17
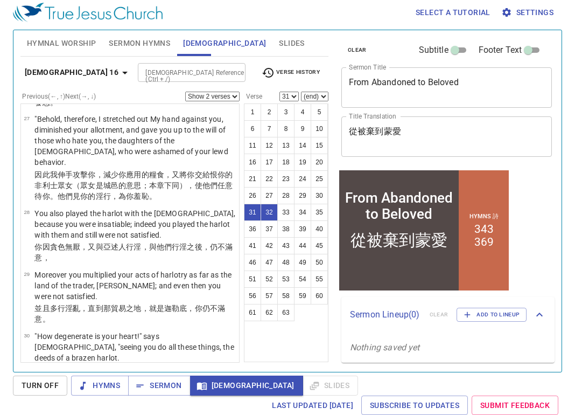
scroll to position [1716, 0]
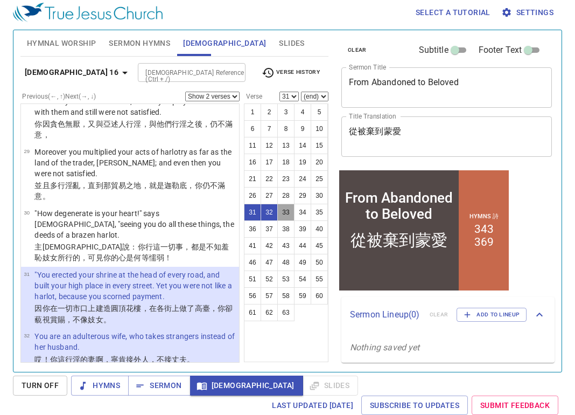
click at [286, 214] on button "33" at bounding box center [285, 212] width 17 height 17
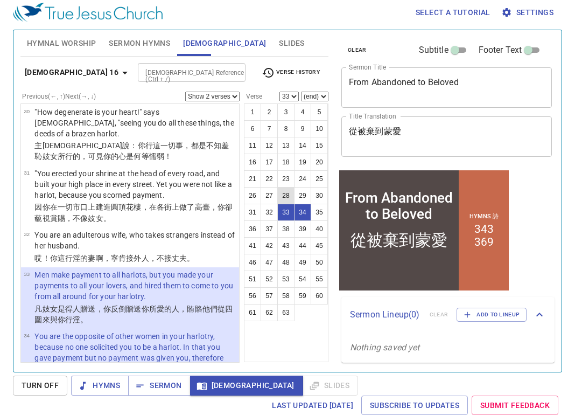
scroll to position [0, 0]
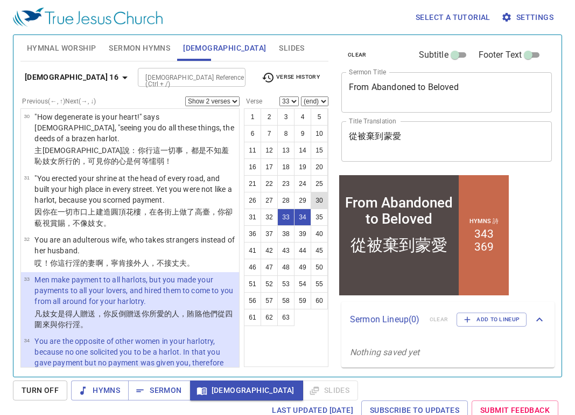
click at [317, 199] on button "30" at bounding box center [319, 200] width 17 height 17
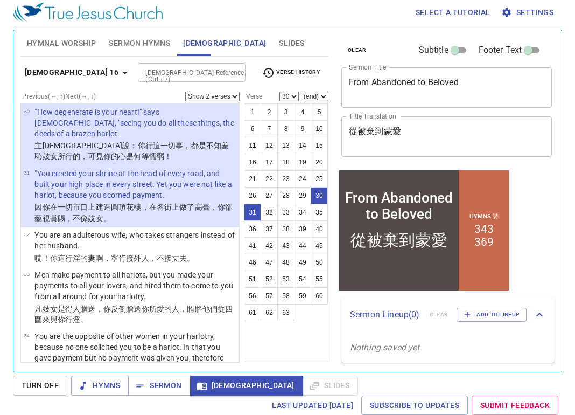
scroll to position [1655, 0]
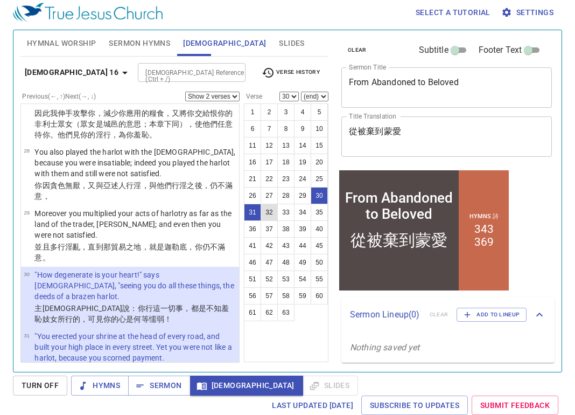
click at [271, 213] on button "32" at bounding box center [269, 212] width 17 height 17
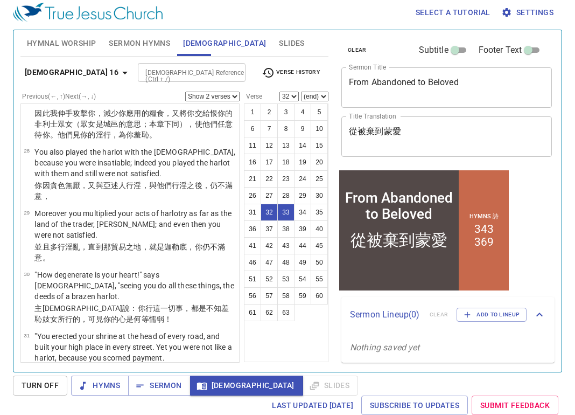
scroll to position [1767, 0]
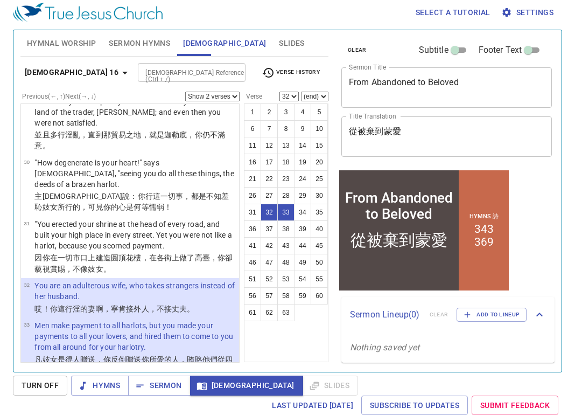
click at [287, 213] on button "33" at bounding box center [285, 212] width 17 height 17
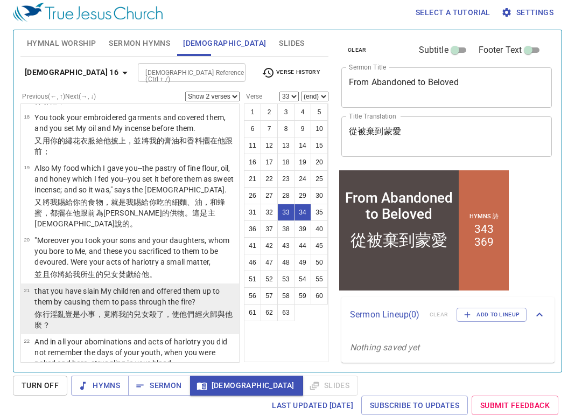
scroll to position [1067, 0]
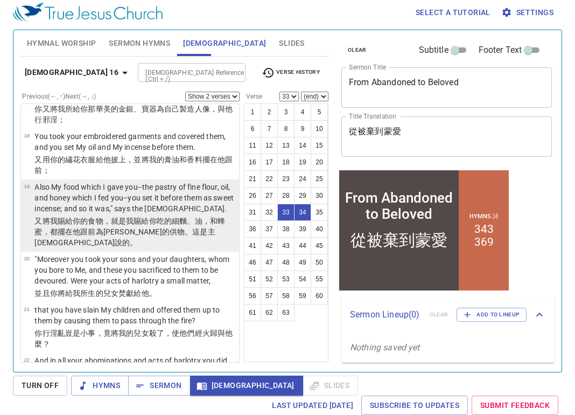
click at [131, 181] on p "Also My food which I gave you--the pastry of fine flour, oil, and honey which I…" at bounding box center [134, 197] width 201 height 32
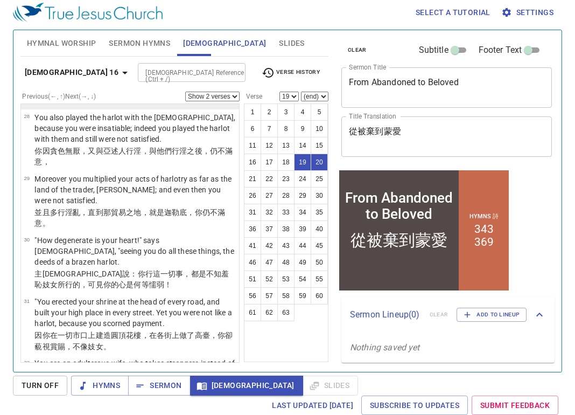
scroll to position [1713, 0]
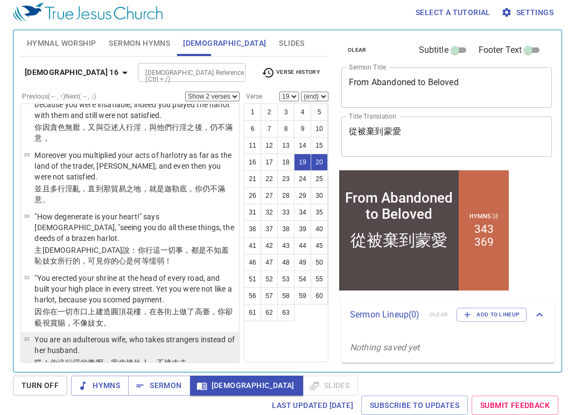
click at [163, 334] on p "You are an adulterous wife, who takes strangers instead of her husband." at bounding box center [134, 345] width 201 height 22
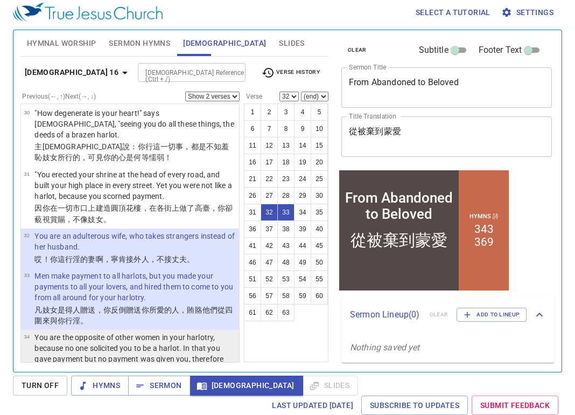
scroll to position [1820, 0]
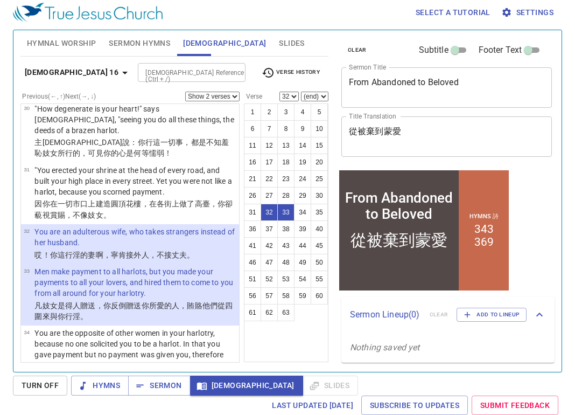
click at [130, 266] on p "Men make payment to all harlots, but you made your payments to all your lovers,…" at bounding box center [134, 282] width 201 height 32
select select "33"
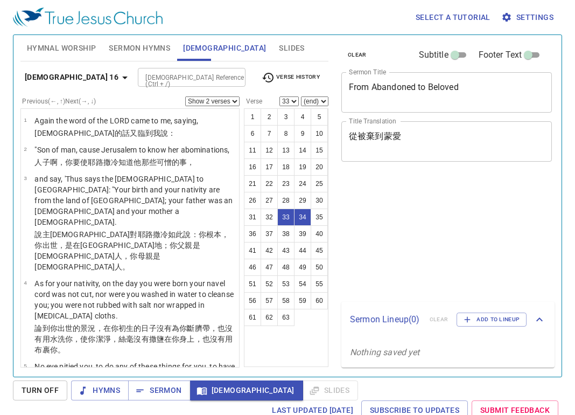
select select "2"
select select "33"
select select "2"
select select "41"
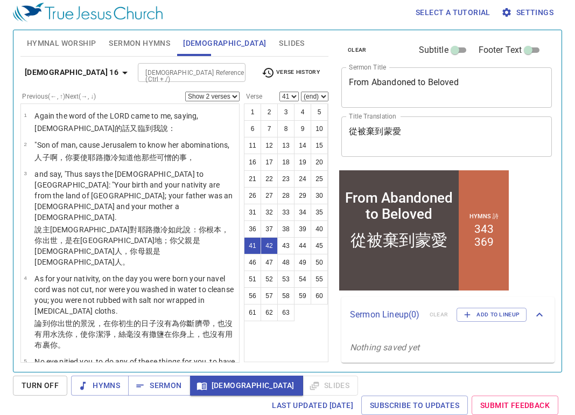
scroll to position [2368, 0]
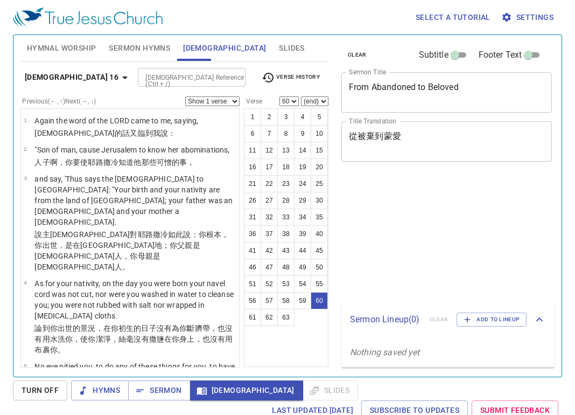
select select "60"
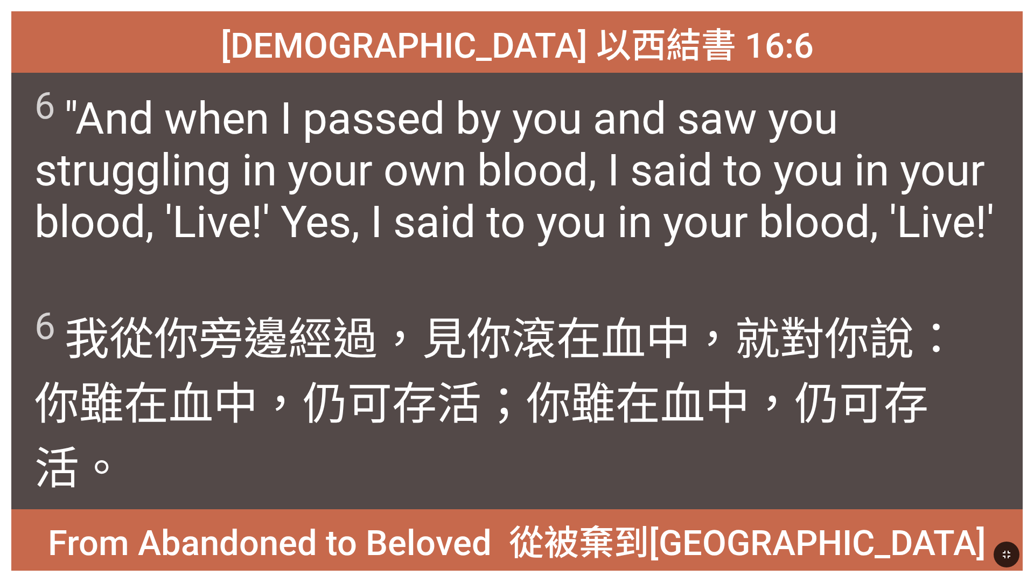
click at [1005, 545] on button "button" at bounding box center [1006, 554] width 26 height 26
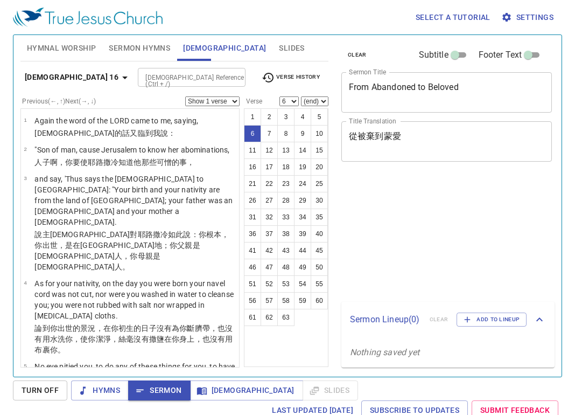
select select "6"
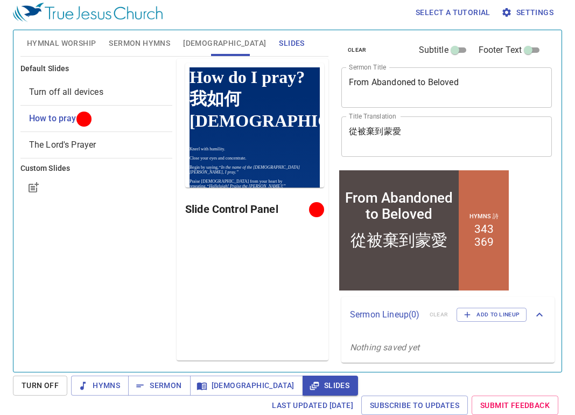
scroll to position [5, 0]
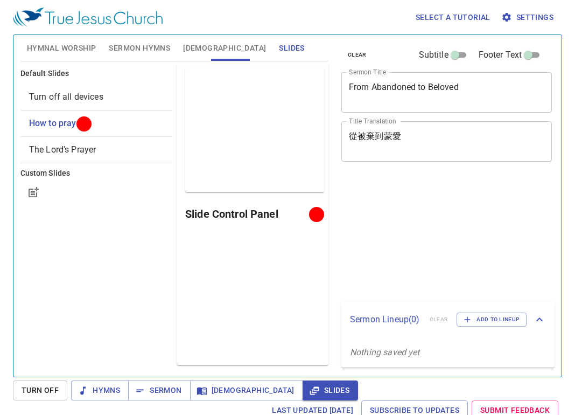
scroll to position [5, 0]
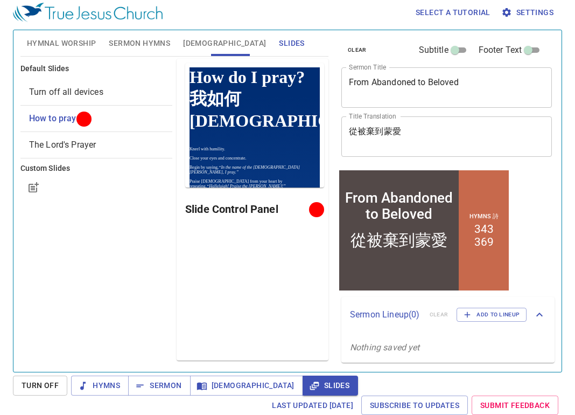
scroll to position [5, 0]
